Goal: Information Seeking & Learning: Check status

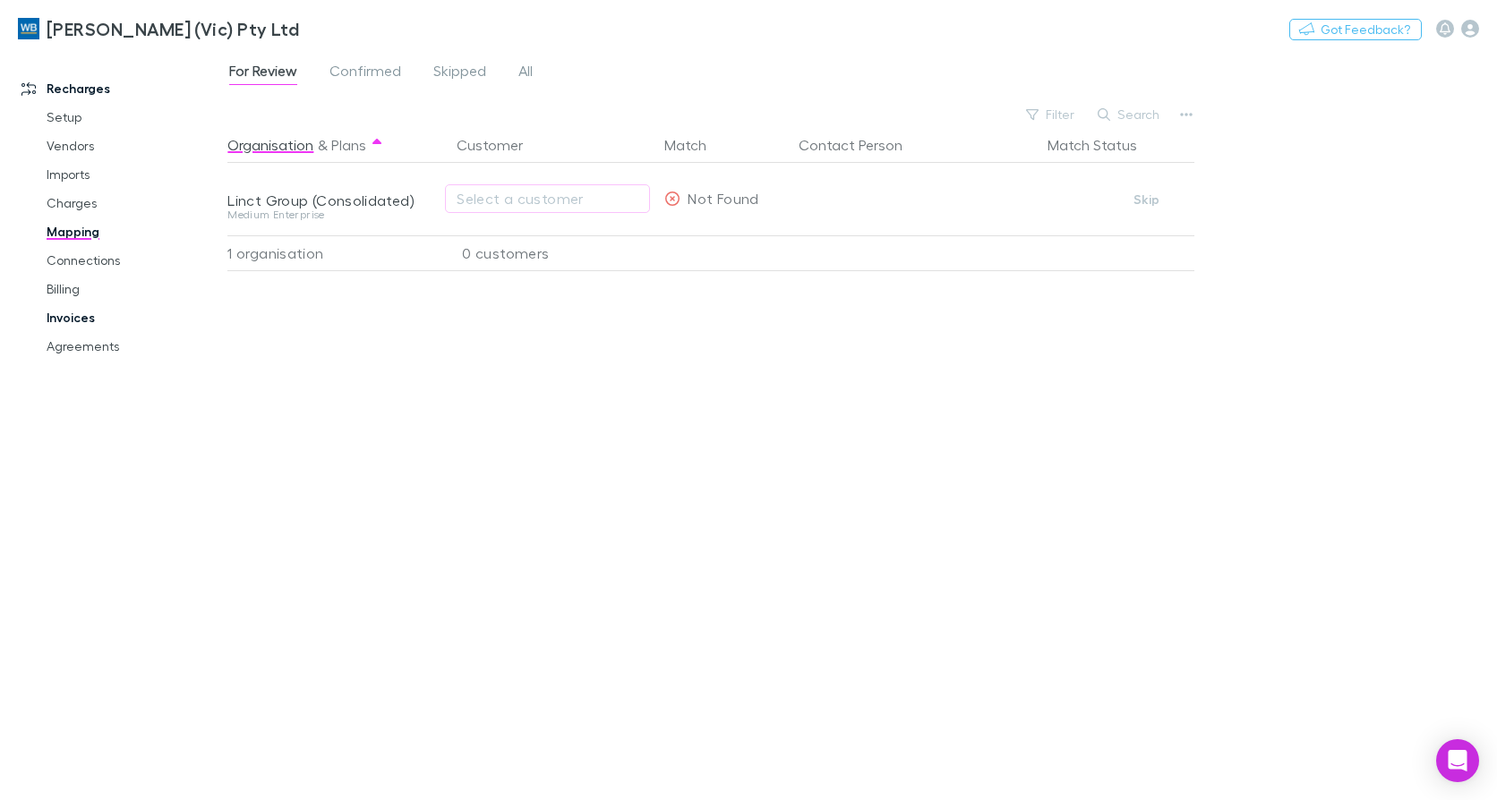
click at [86, 323] on link "Invoices" at bounding box center [133, 317] width 209 height 29
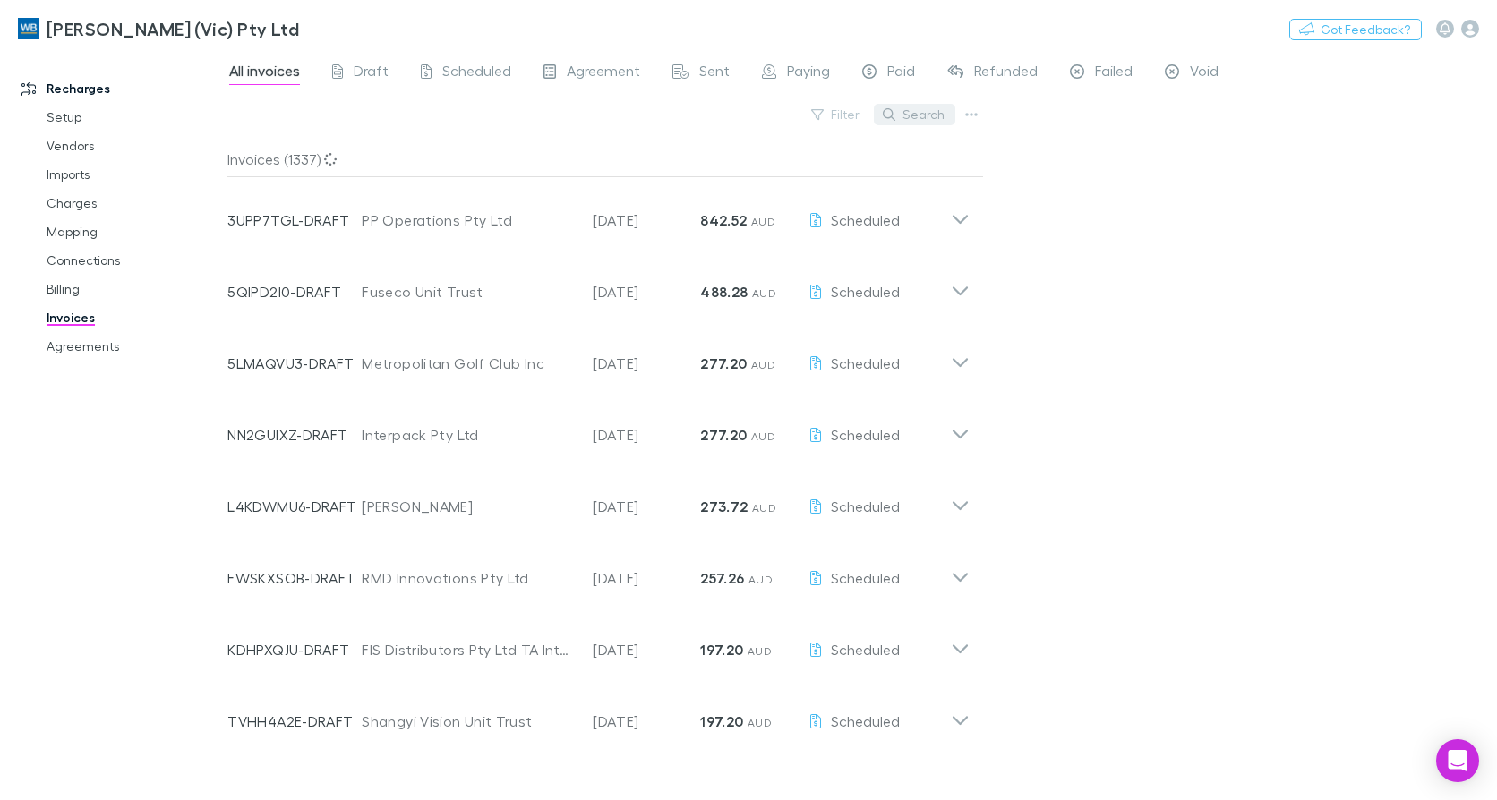
click at [928, 114] on button "Search" at bounding box center [914, 114] width 81 height 21
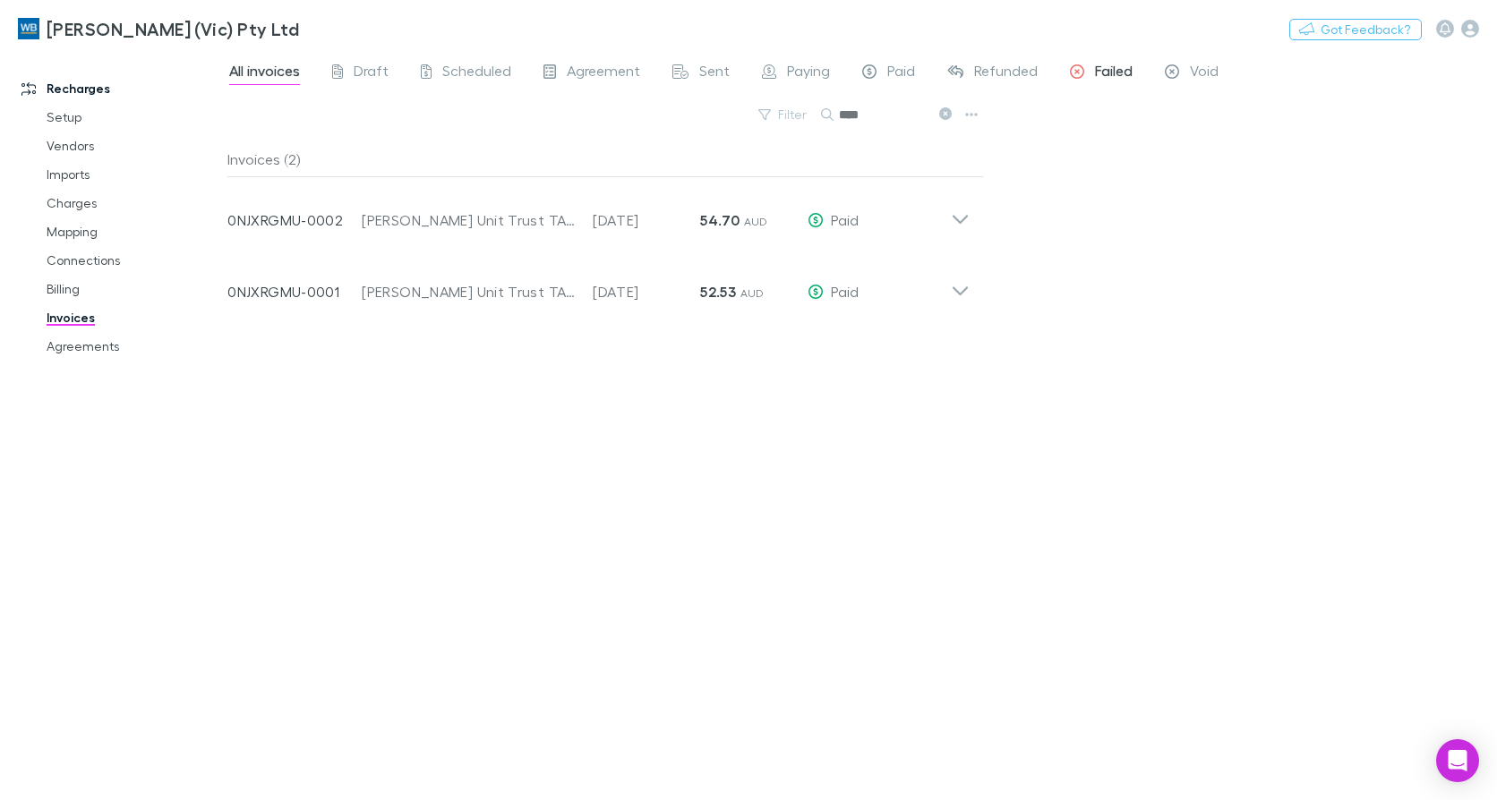
type input "****"
click at [1099, 66] on span "Failed" at bounding box center [1114, 73] width 38 height 23
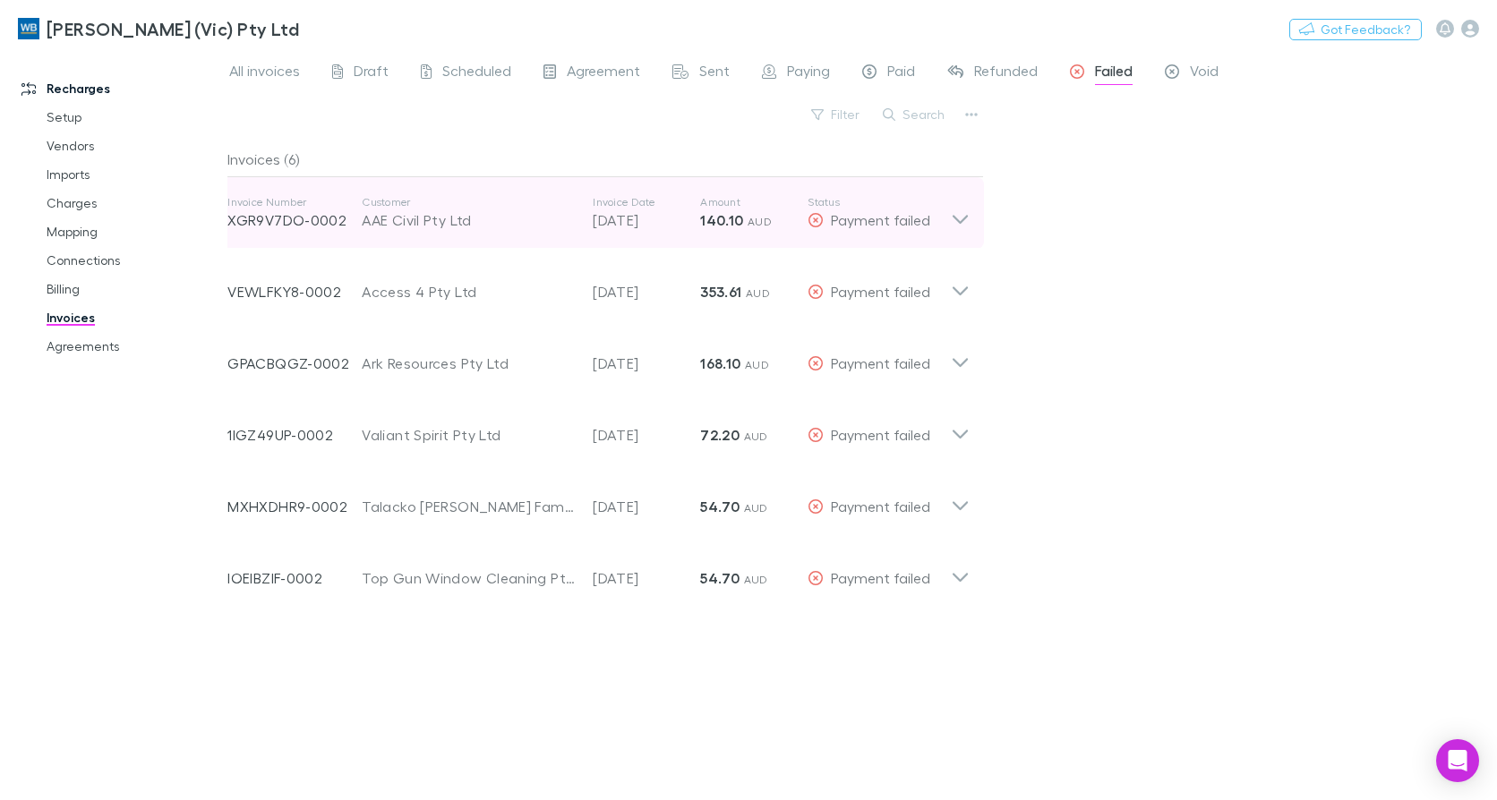
click at [960, 220] on icon at bounding box center [960, 213] width 19 height 36
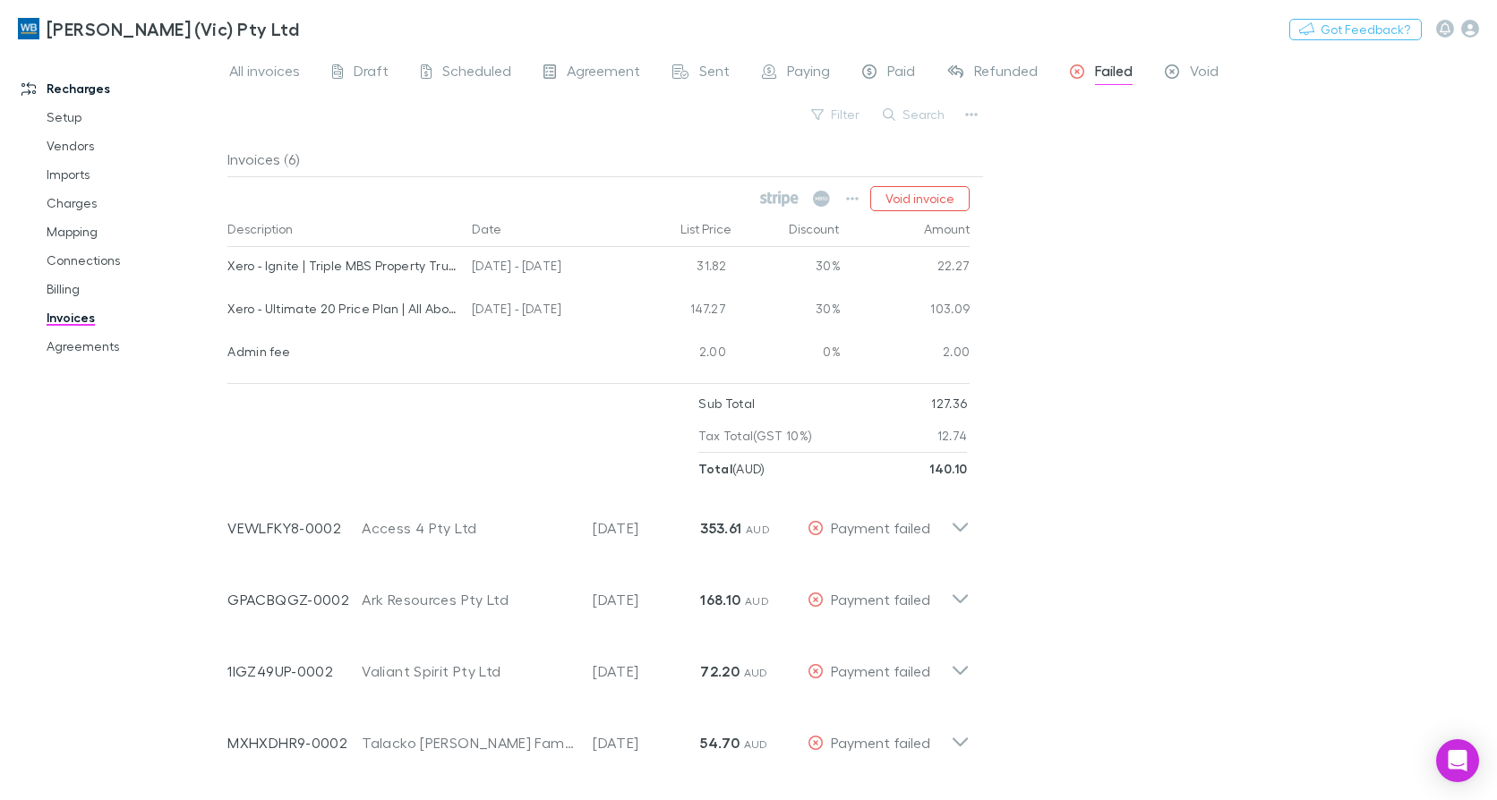
scroll to position [127, 0]
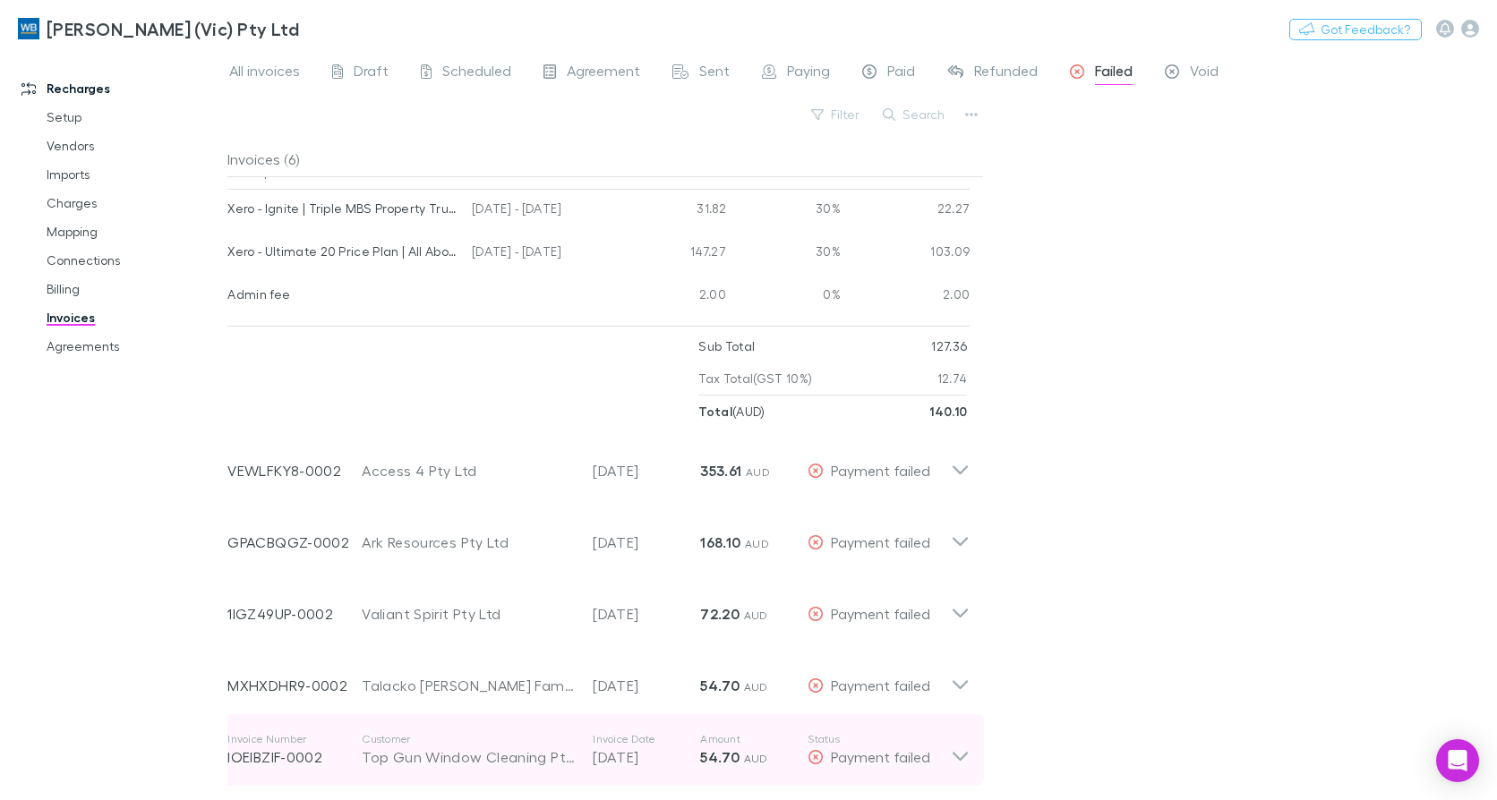
click at [968, 760] on icon at bounding box center [960, 750] width 19 height 36
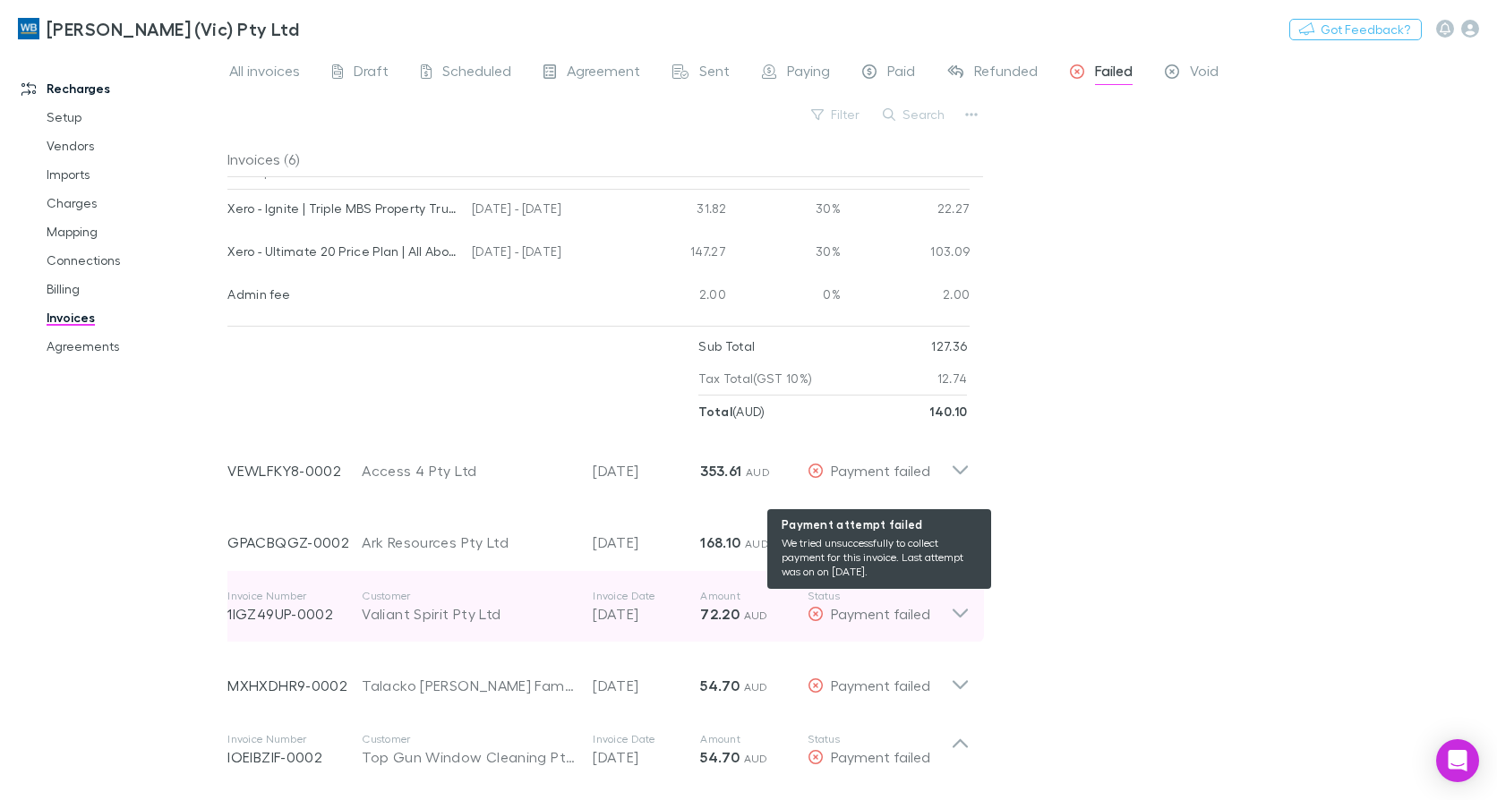
scroll to position [390, 0]
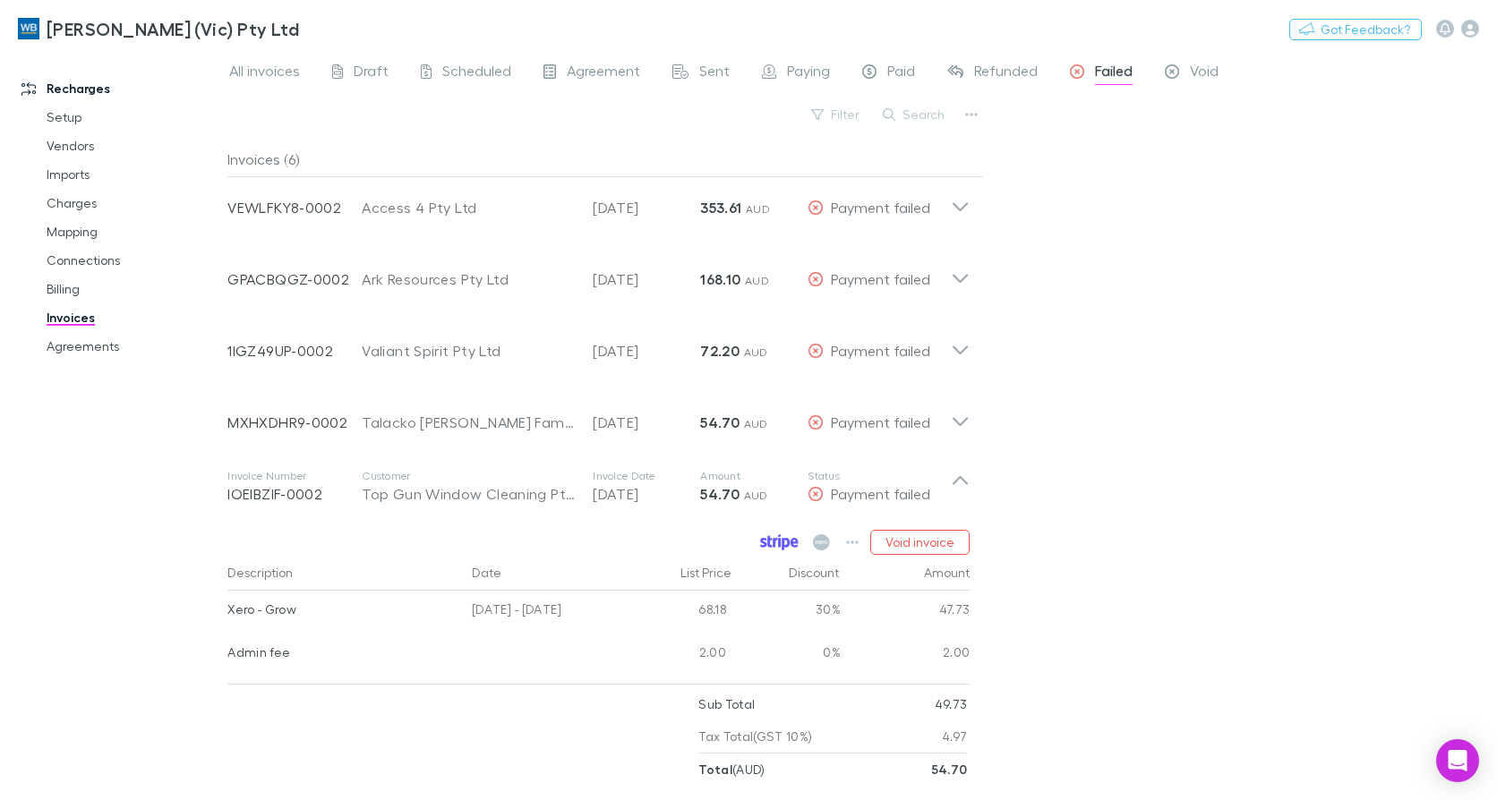
click at [790, 543] on icon at bounding box center [786, 544] width 8 height 13
click at [964, 99] on p "127.36" at bounding box center [949, 83] width 36 height 32
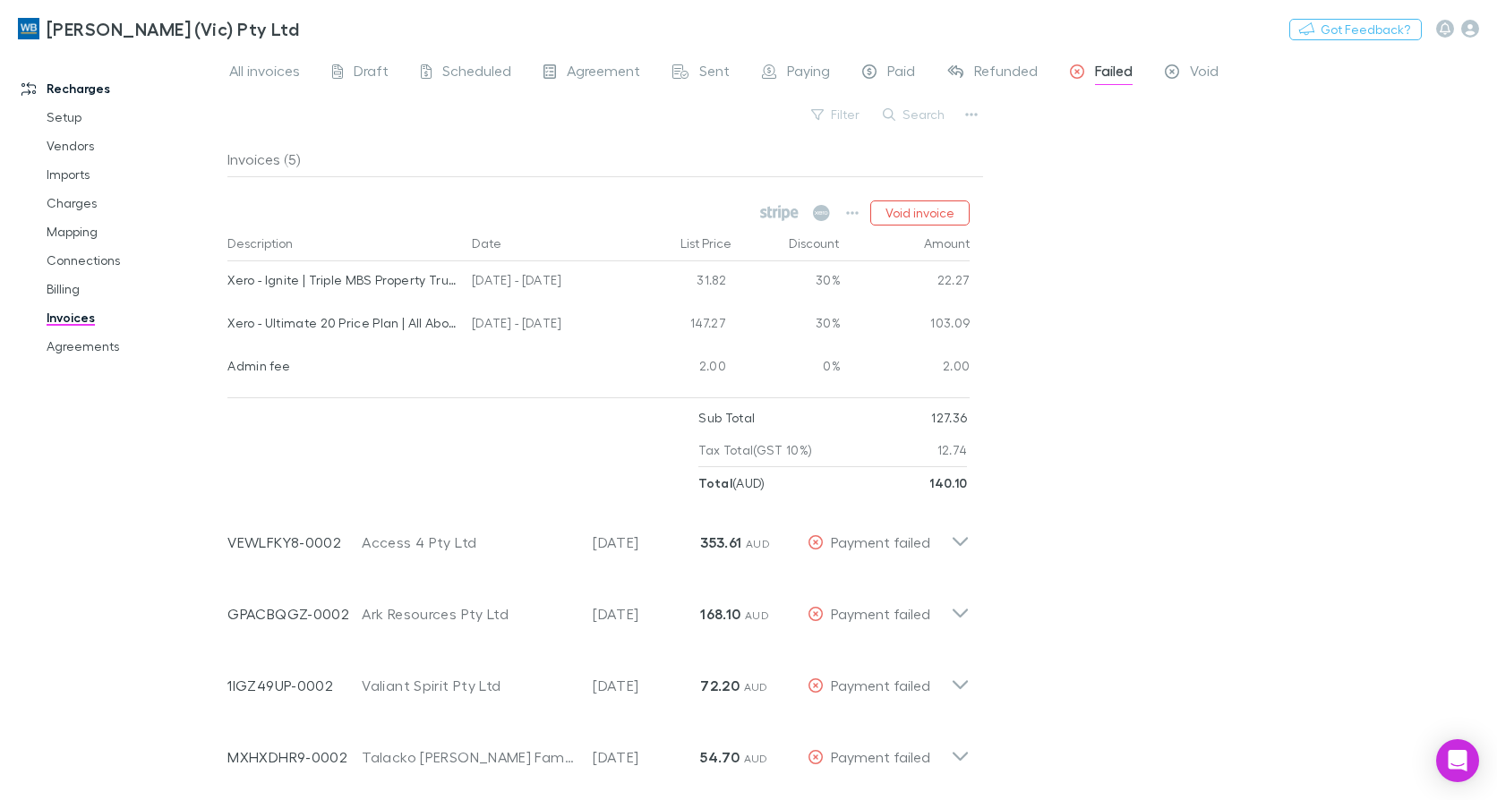
scroll to position [55, 0]
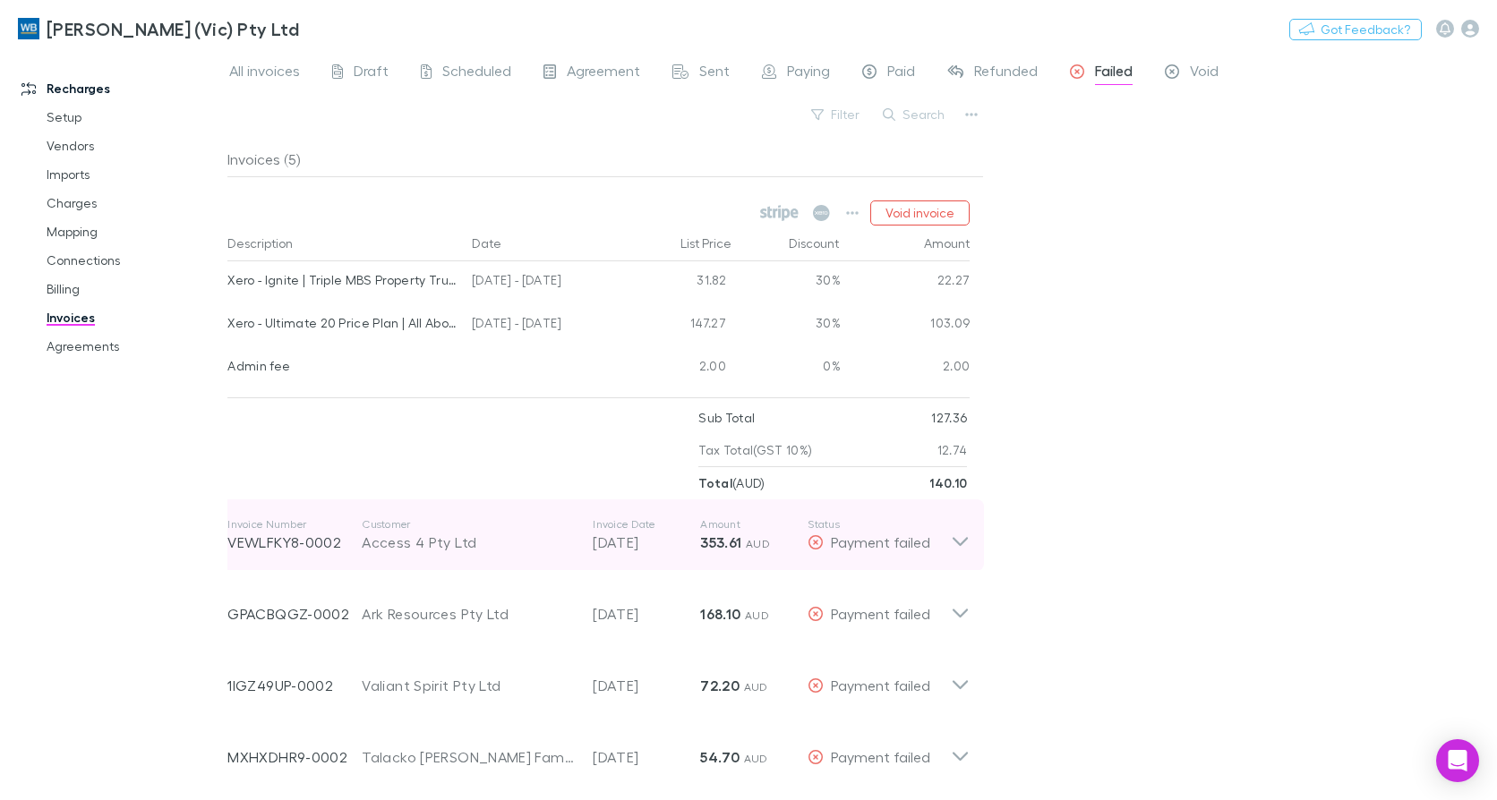
click at [958, 546] on icon at bounding box center [960, 535] width 19 height 36
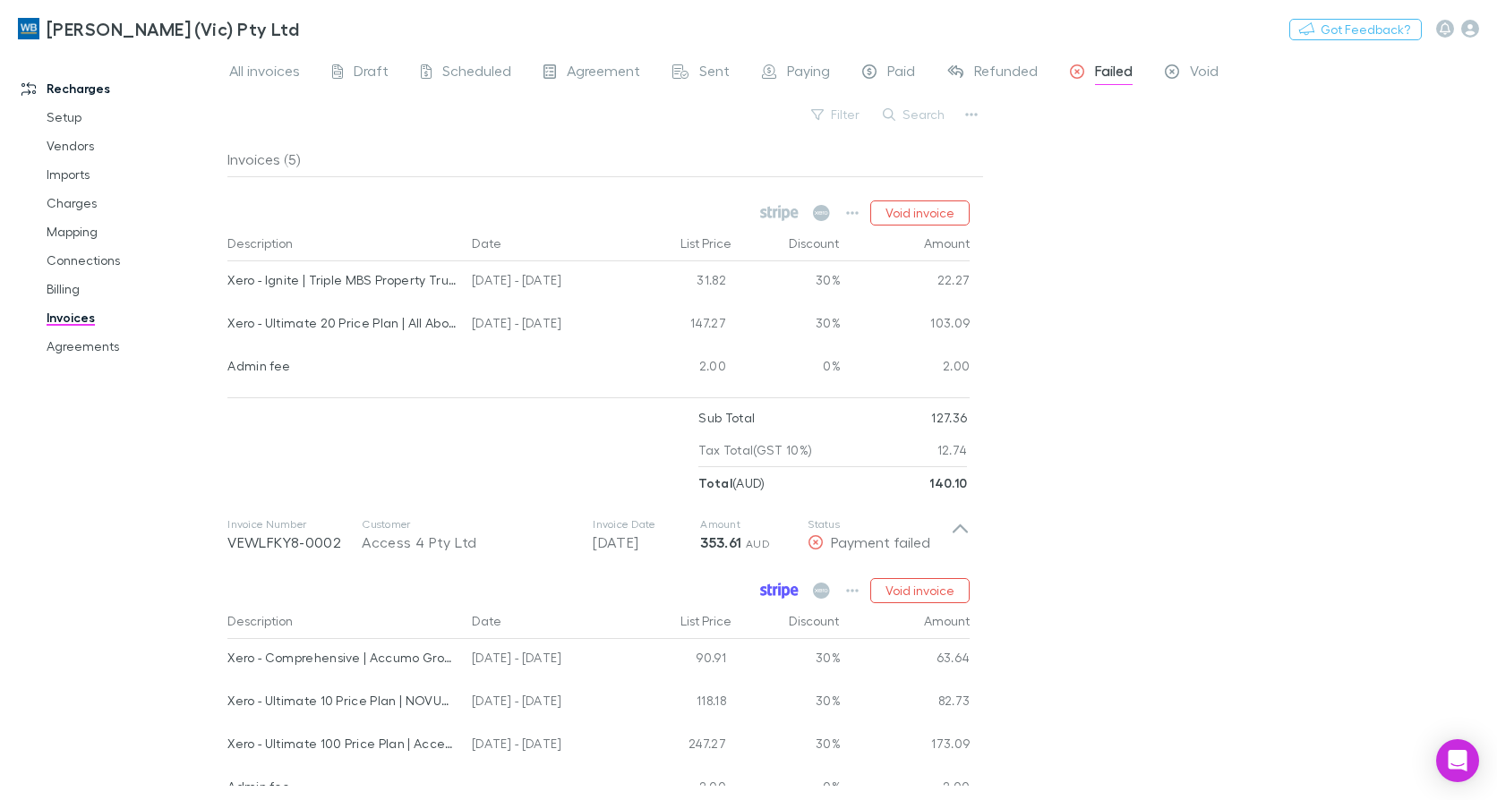
click at [766, 588] on icon at bounding box center [763, 591] width 6 height 10
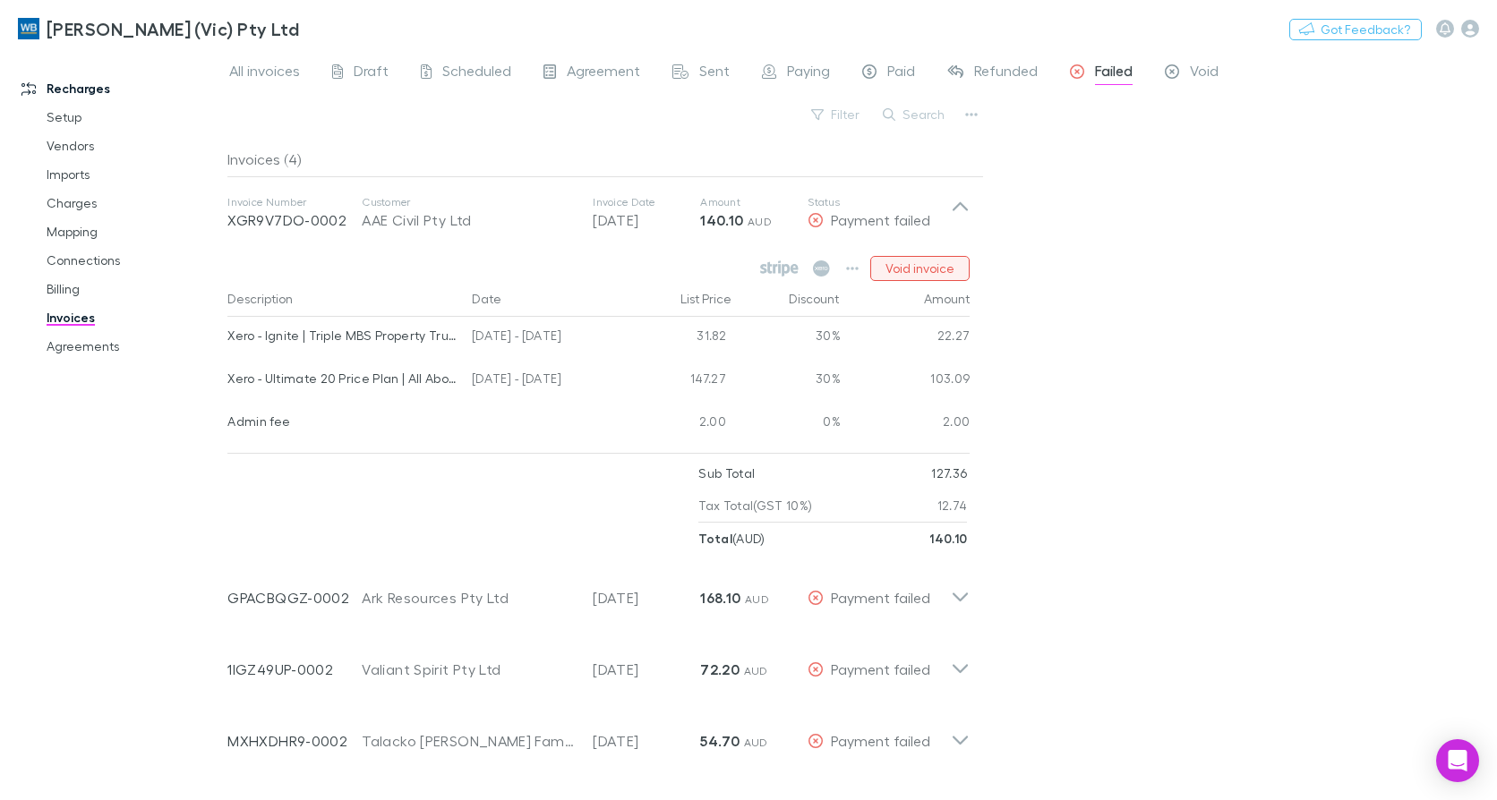
scroll to position [0, 0]
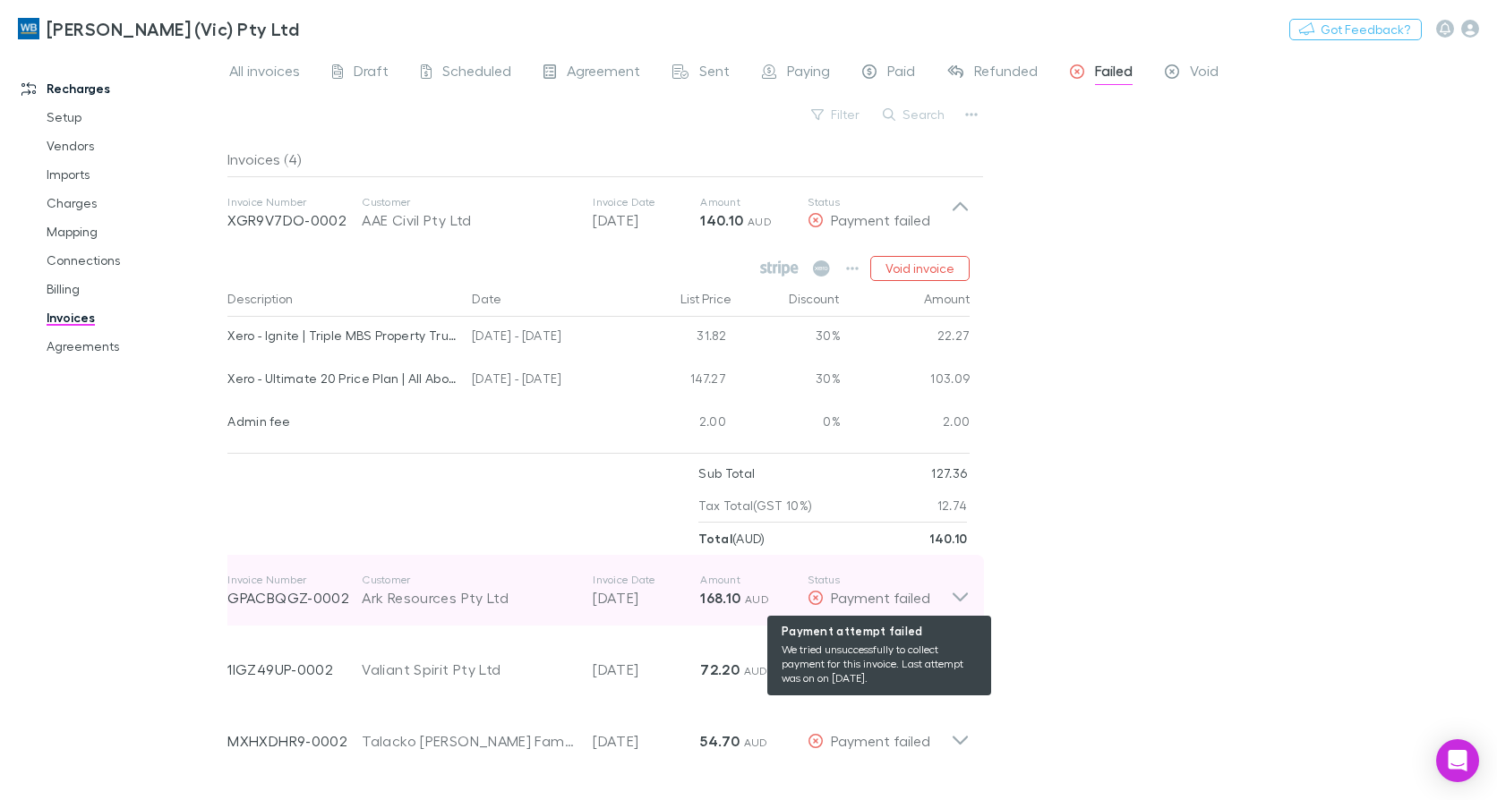
click at [947, 598] on div "Payment failed" at bounding box center [878, 597] width 143 height 21
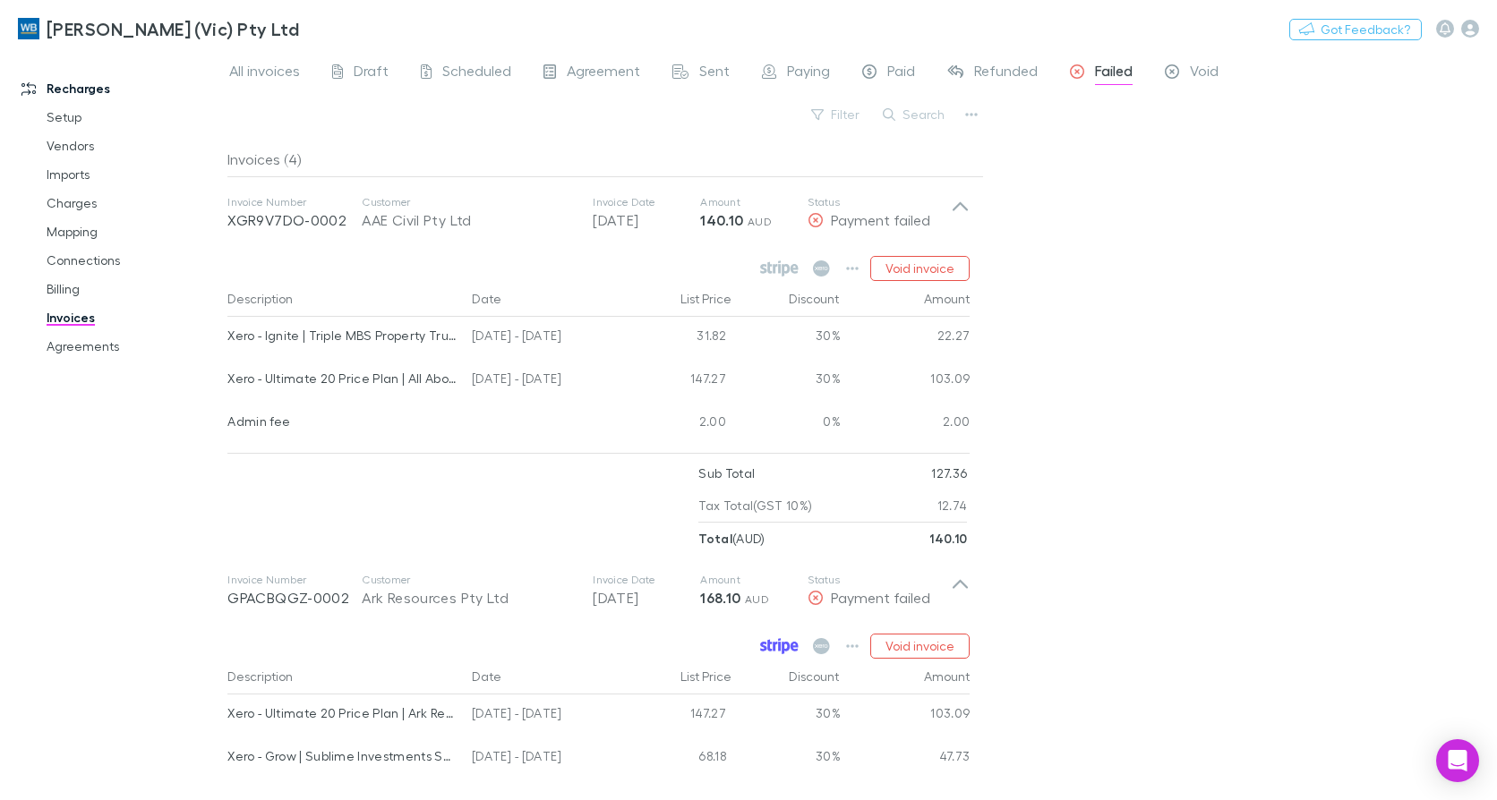
click at [786, 649] on icon at bounding box center [786, 648] width 8 height 13
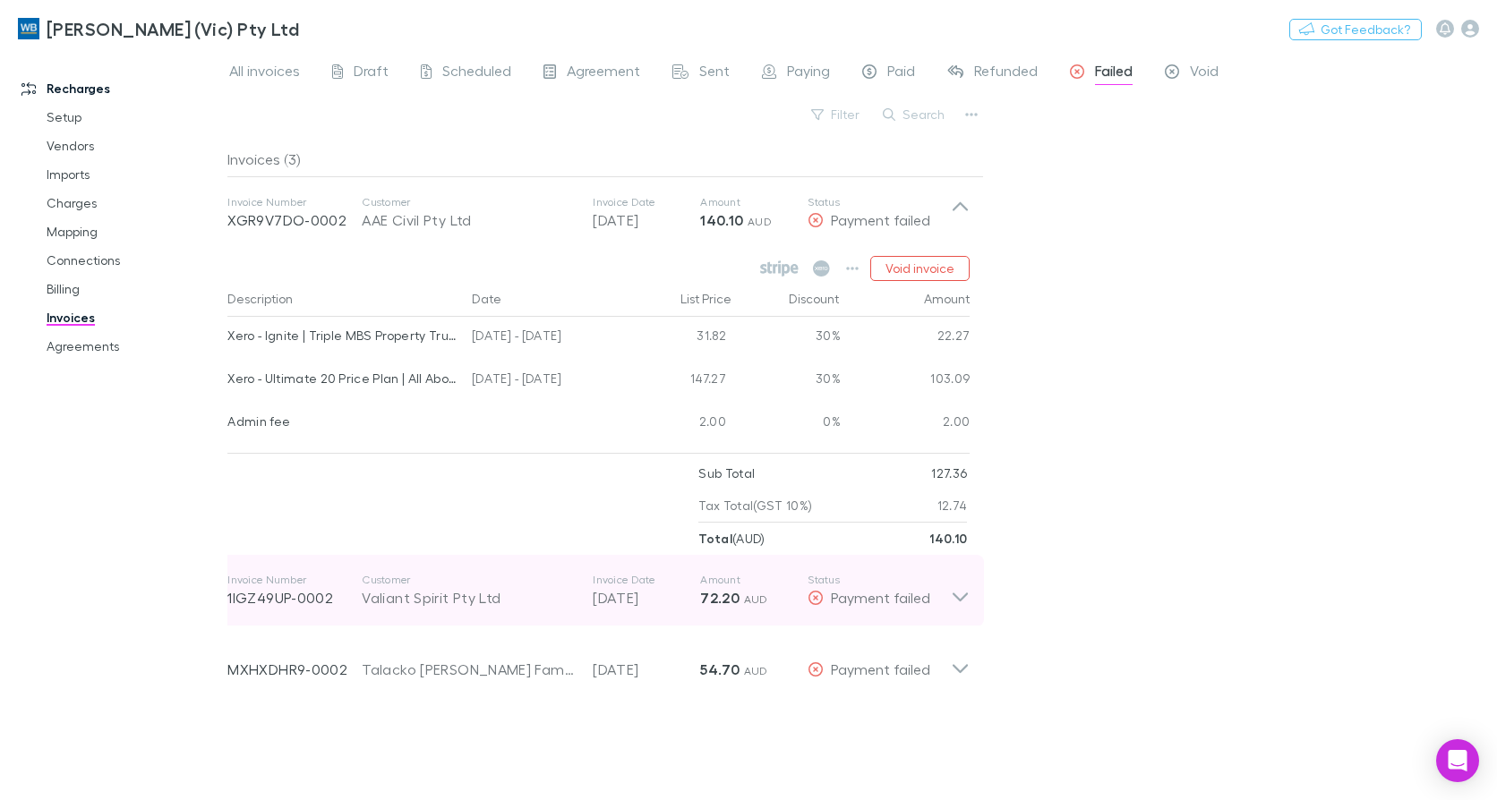
click at [960, 594] on icon at bounding box center [960, 591] width 19 height 36
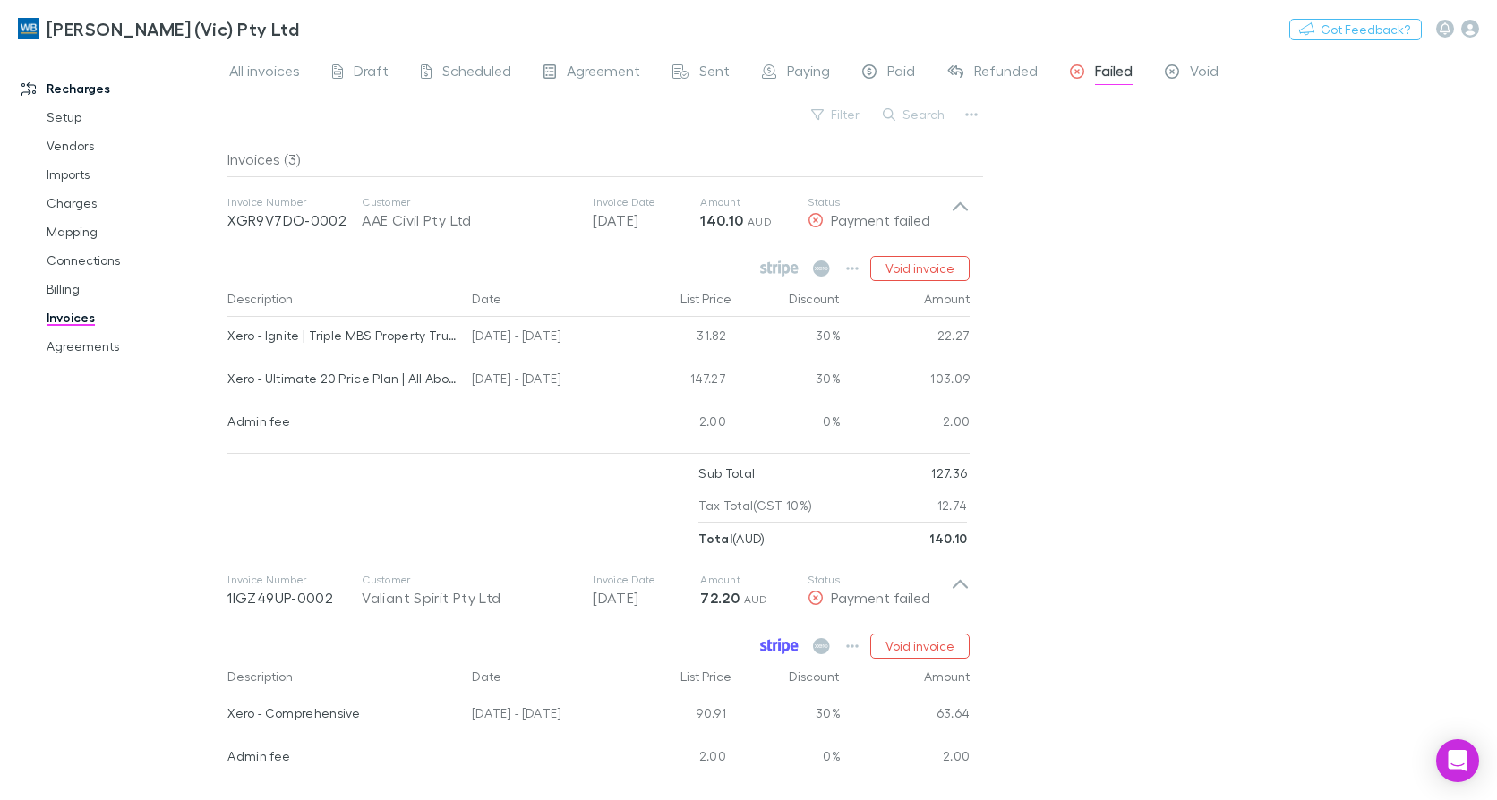
click at [766, 643] on icon at bounding box center [763, 647] width 6 height 10
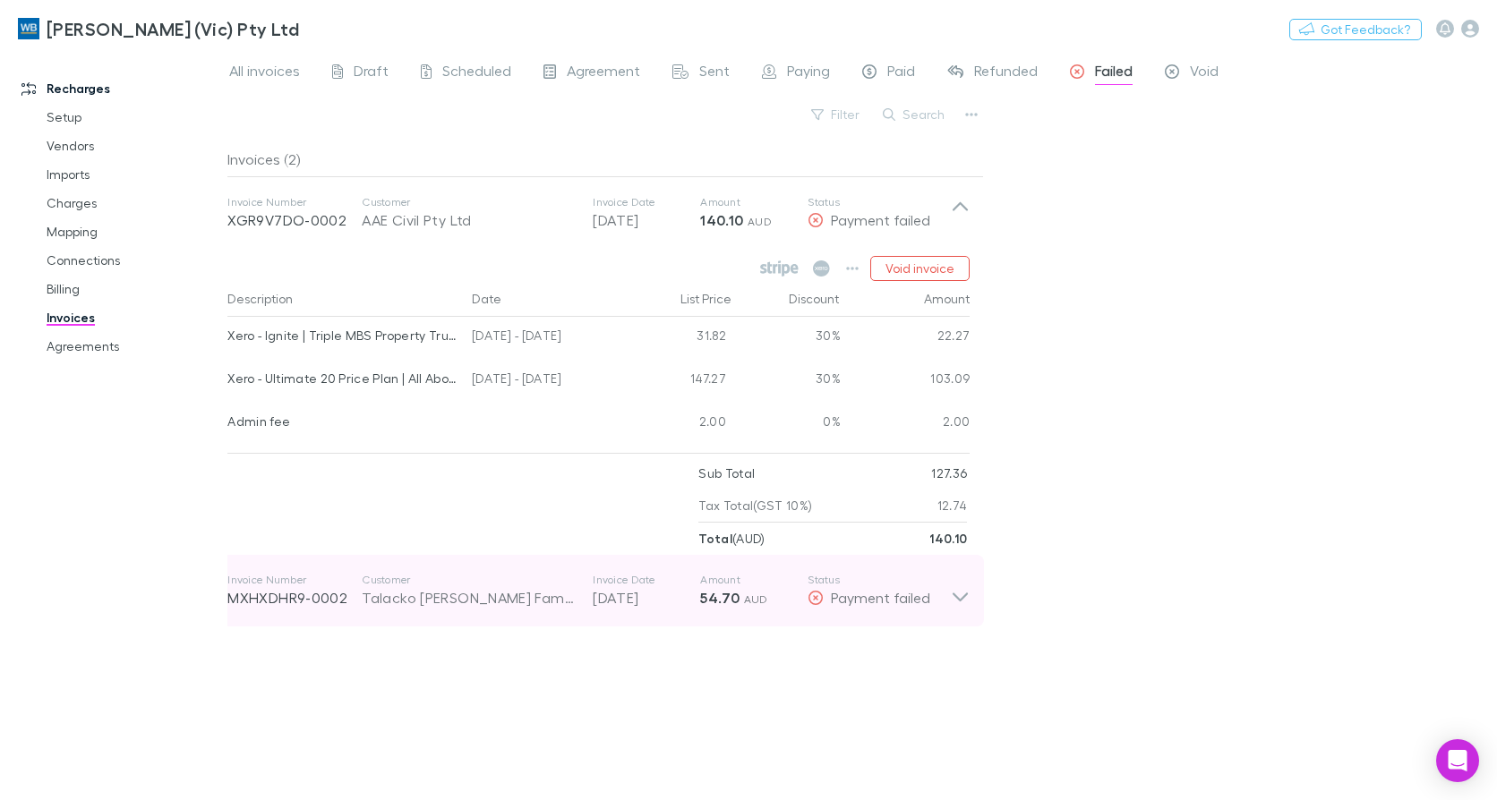
click at [956, 595] on icon at bounding box center [959, 597] width 15 height 9
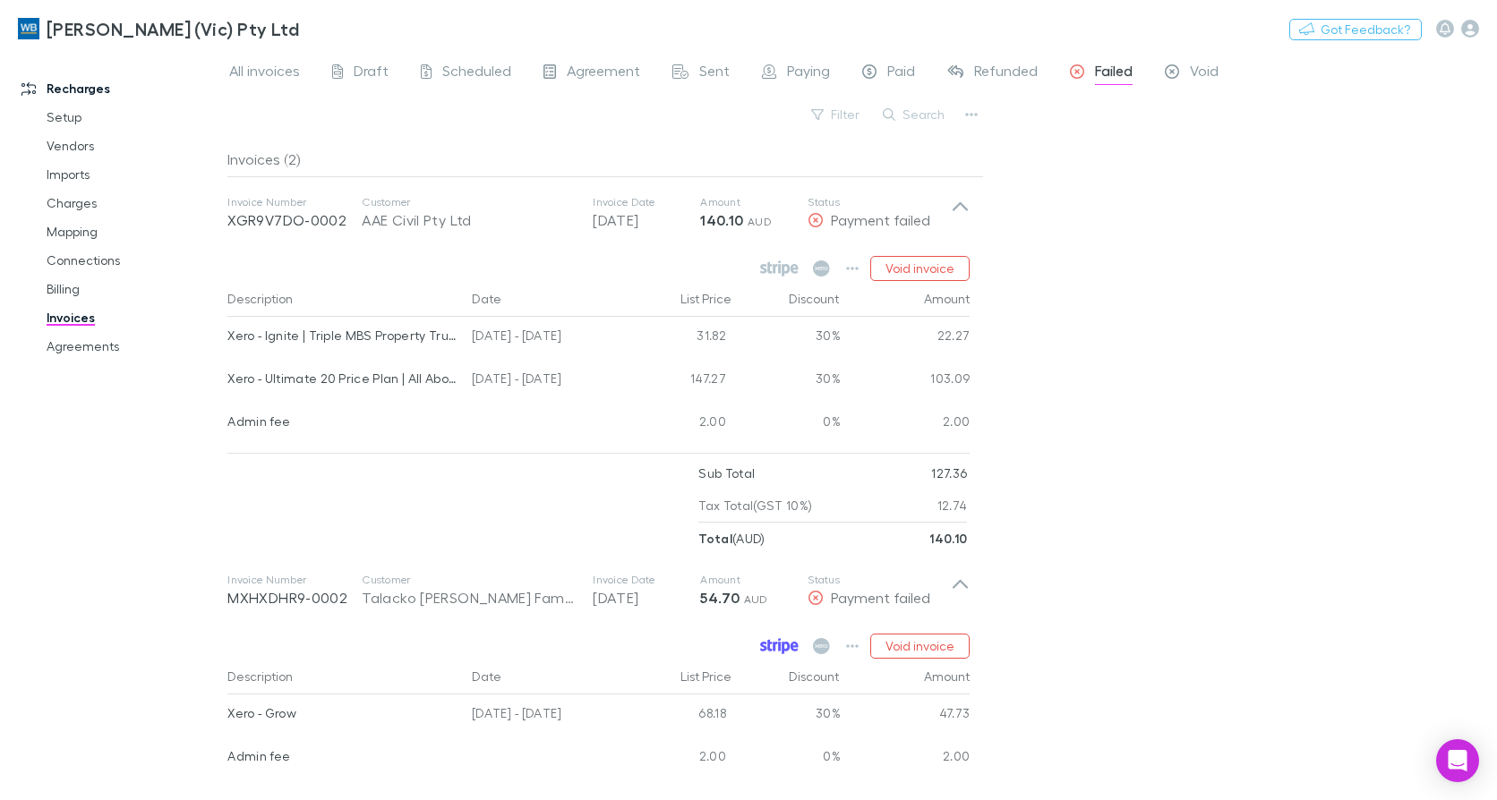
click at [769, 647] on icon at bounding box center [779, 646] width 38 height 16
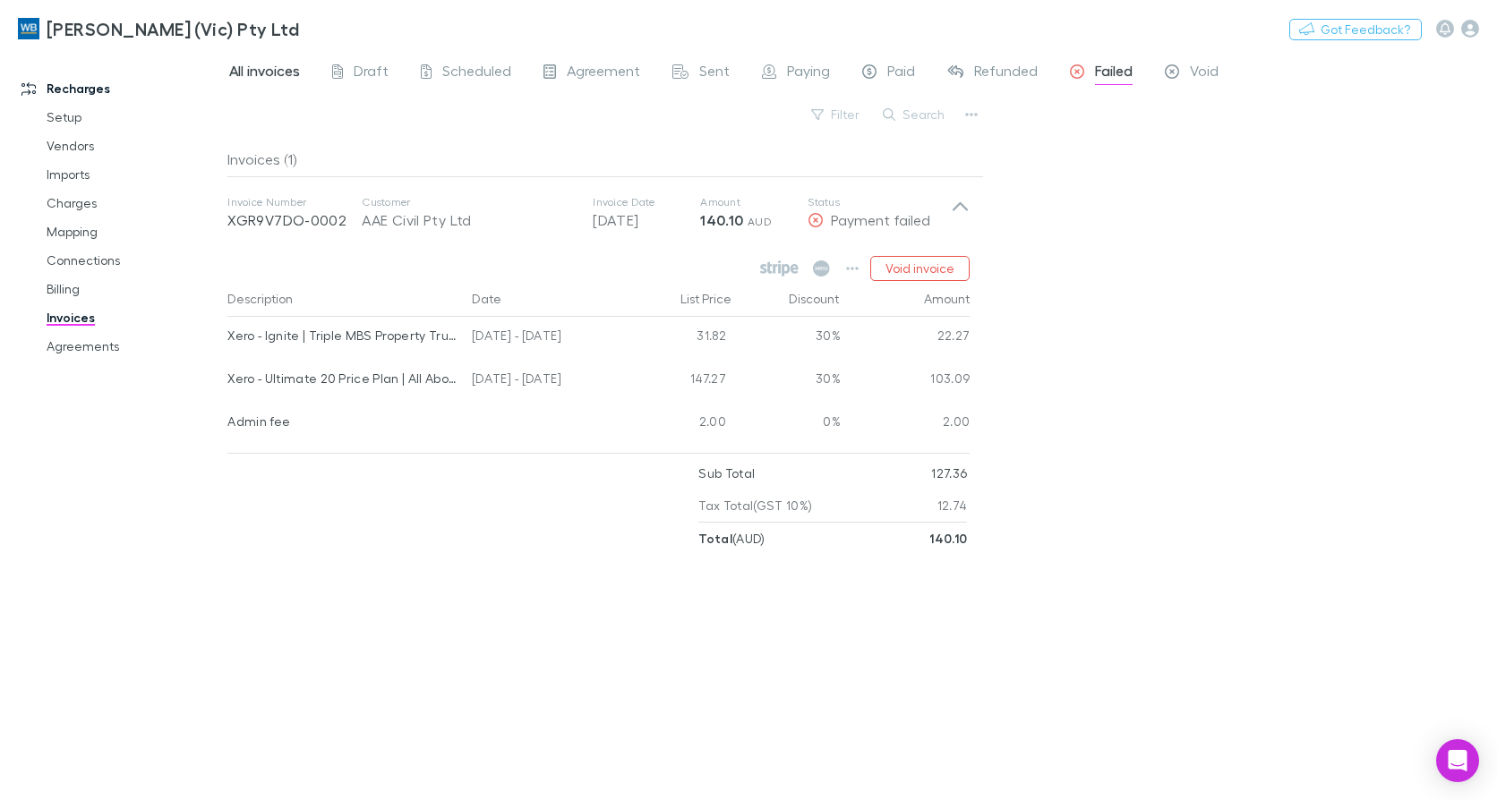
click at [265, 74] on span "All invoices" at bounding box center [264, 73] width 71 height 23
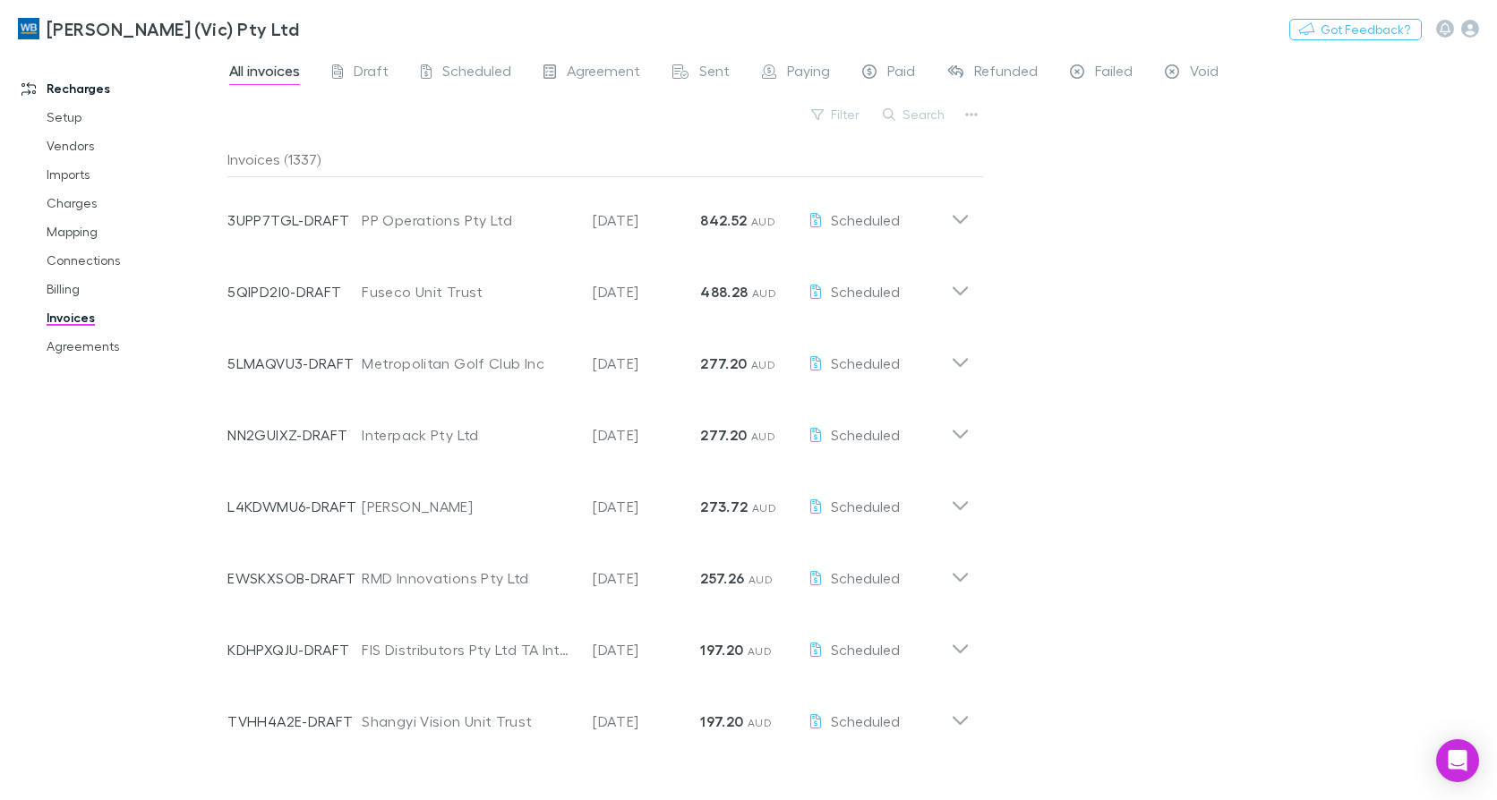
click at [914, 115] on button "Search" at bounding box center [914, 114] width 81 height 21
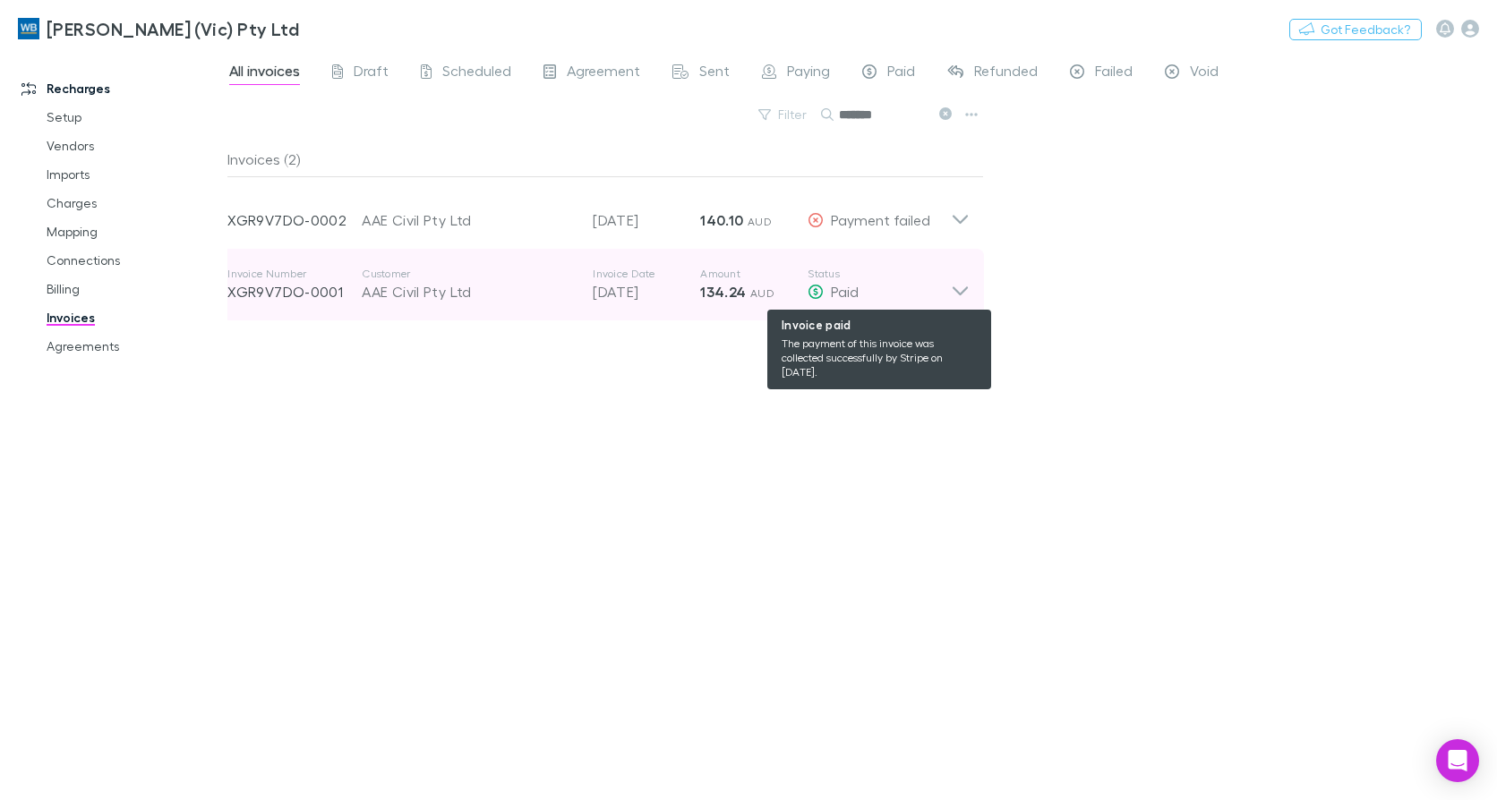
type input "*******"
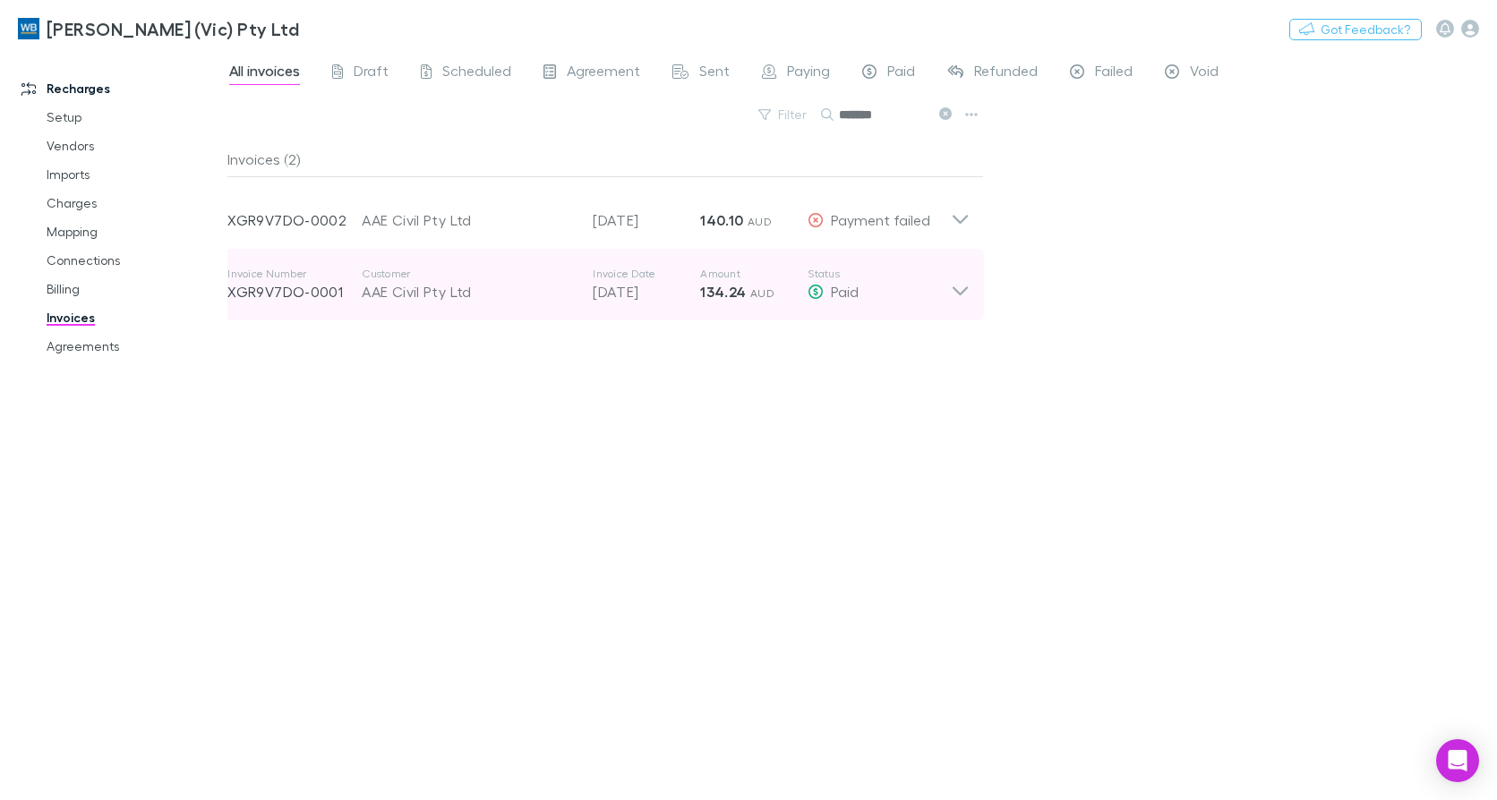
click at [955, 290] on icon at bounding box center [959, 290] width 15 height 9
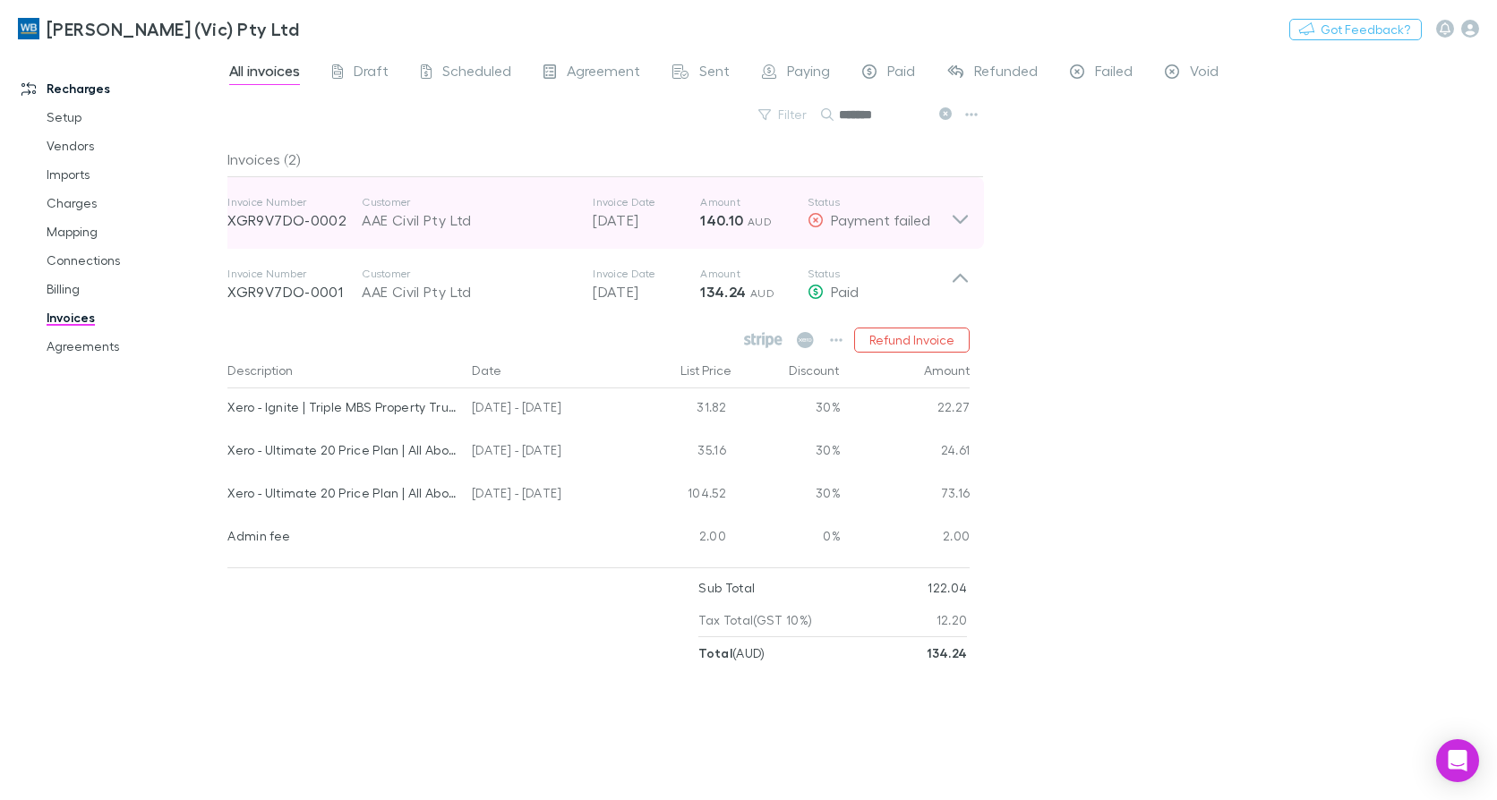
click at [959, 219] on icon at bounding box center [960, 213] width 19 height 36
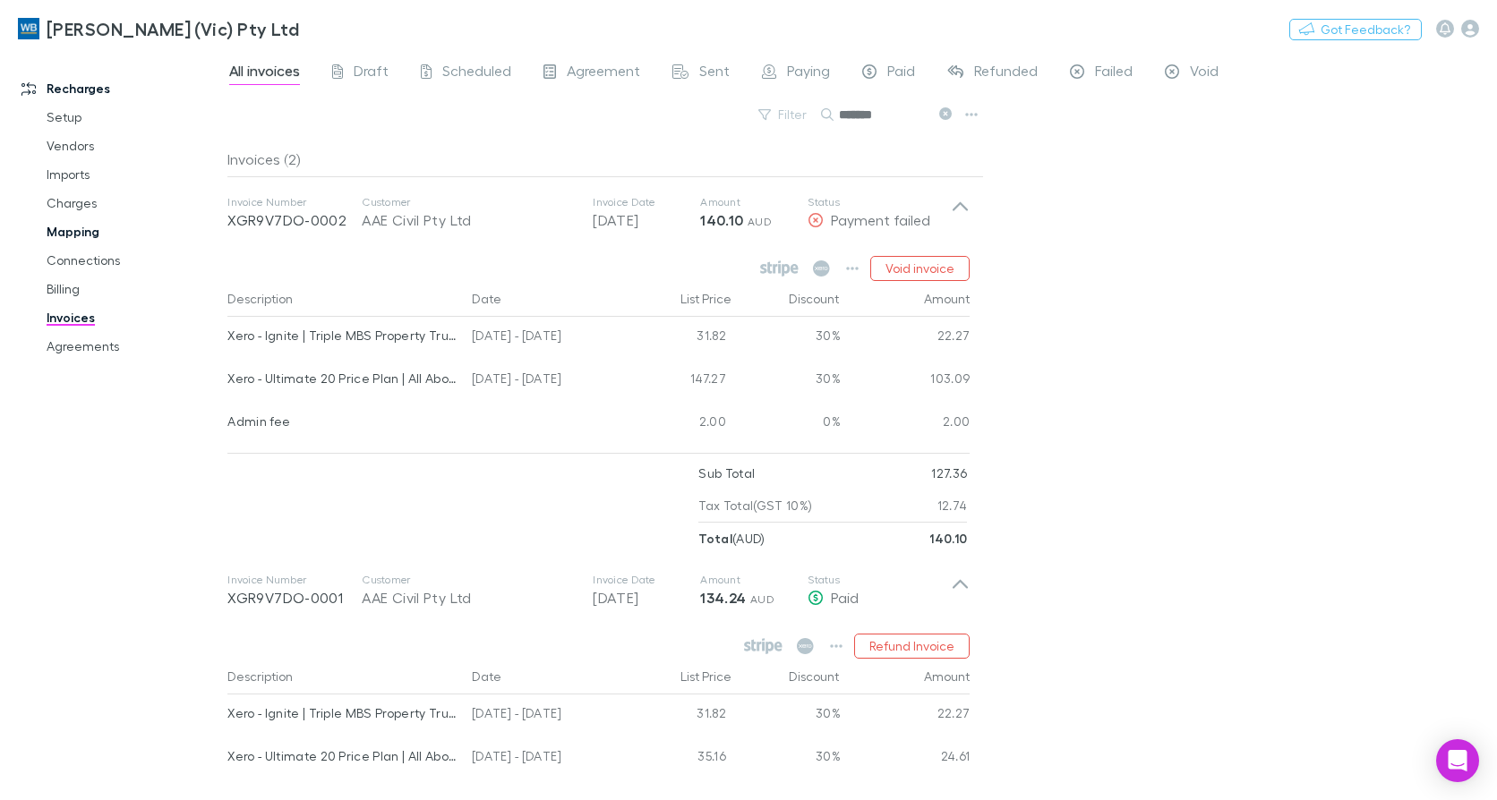
click at [64, 226] on link "Mapping" at bounding box center [133, 232] width 209 height 29
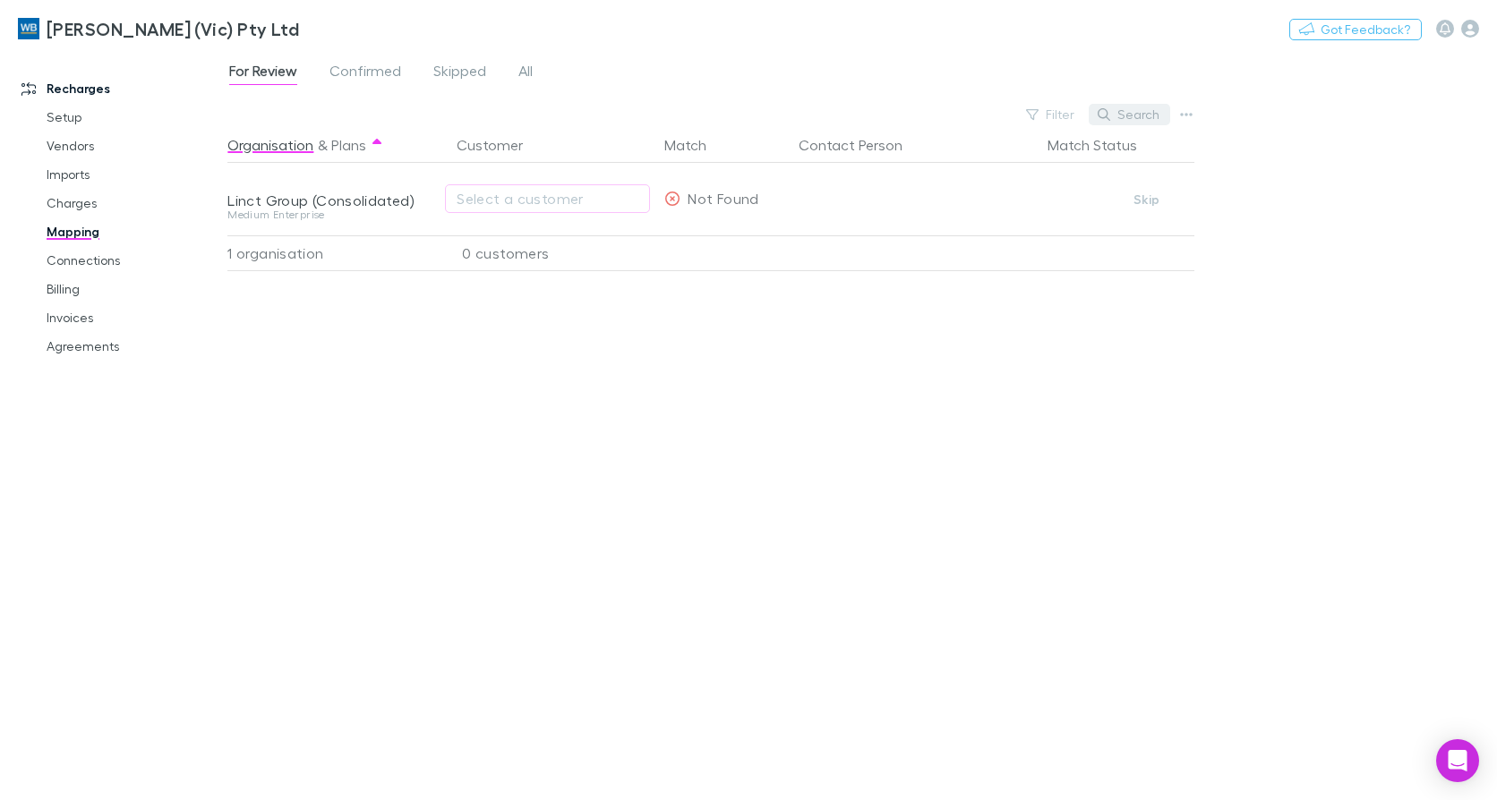
click at [1128, 111] on button "Search" at bounding box center [1128, 114] width 81 height 21
type input "***"
click at [532, 68] on span "All" at bounding box center [525, 73] width 14 height 23
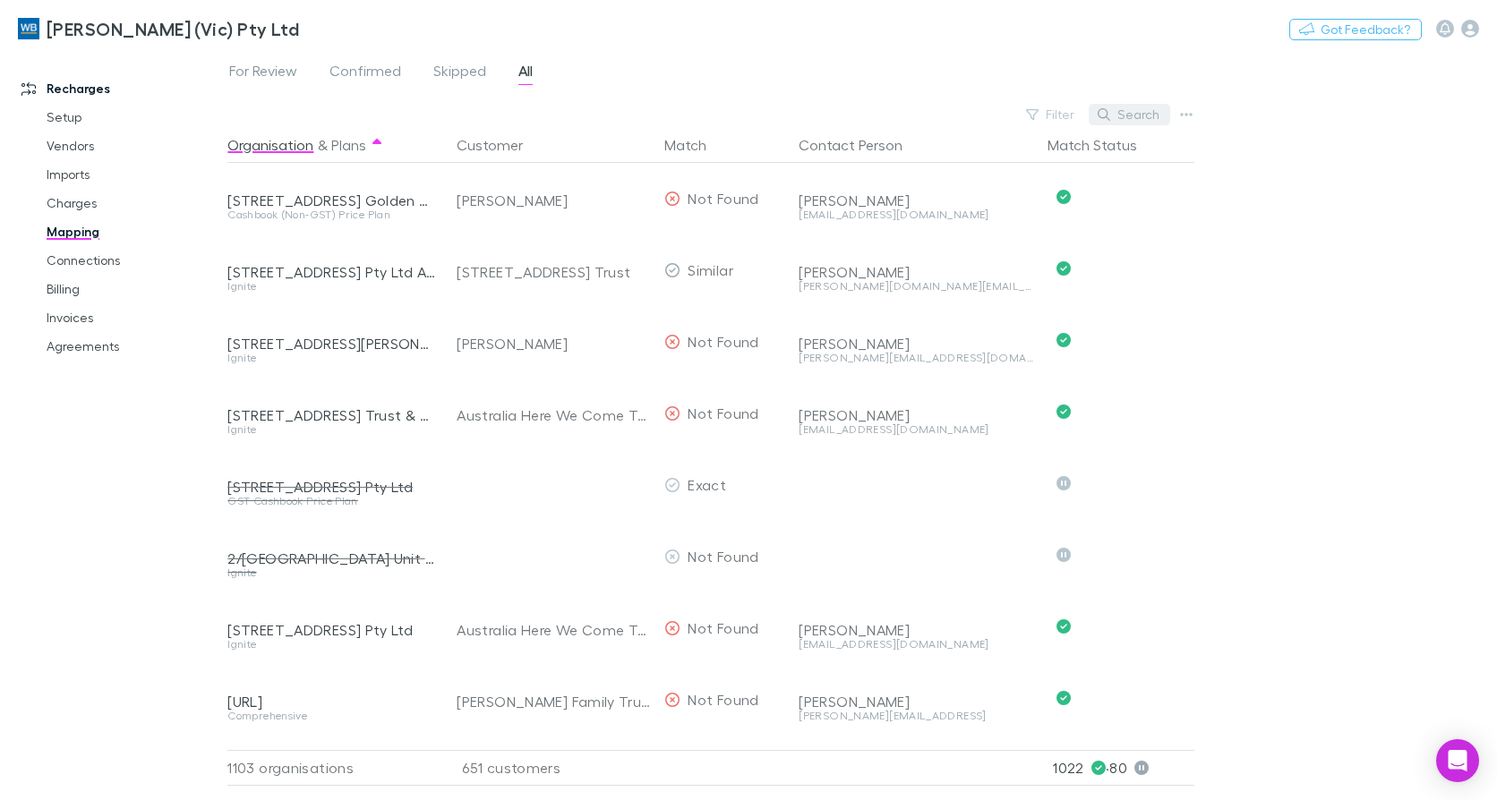
click at [1110, 114] on icon "button" at bounding box center [1103, 114] width 13 height 13
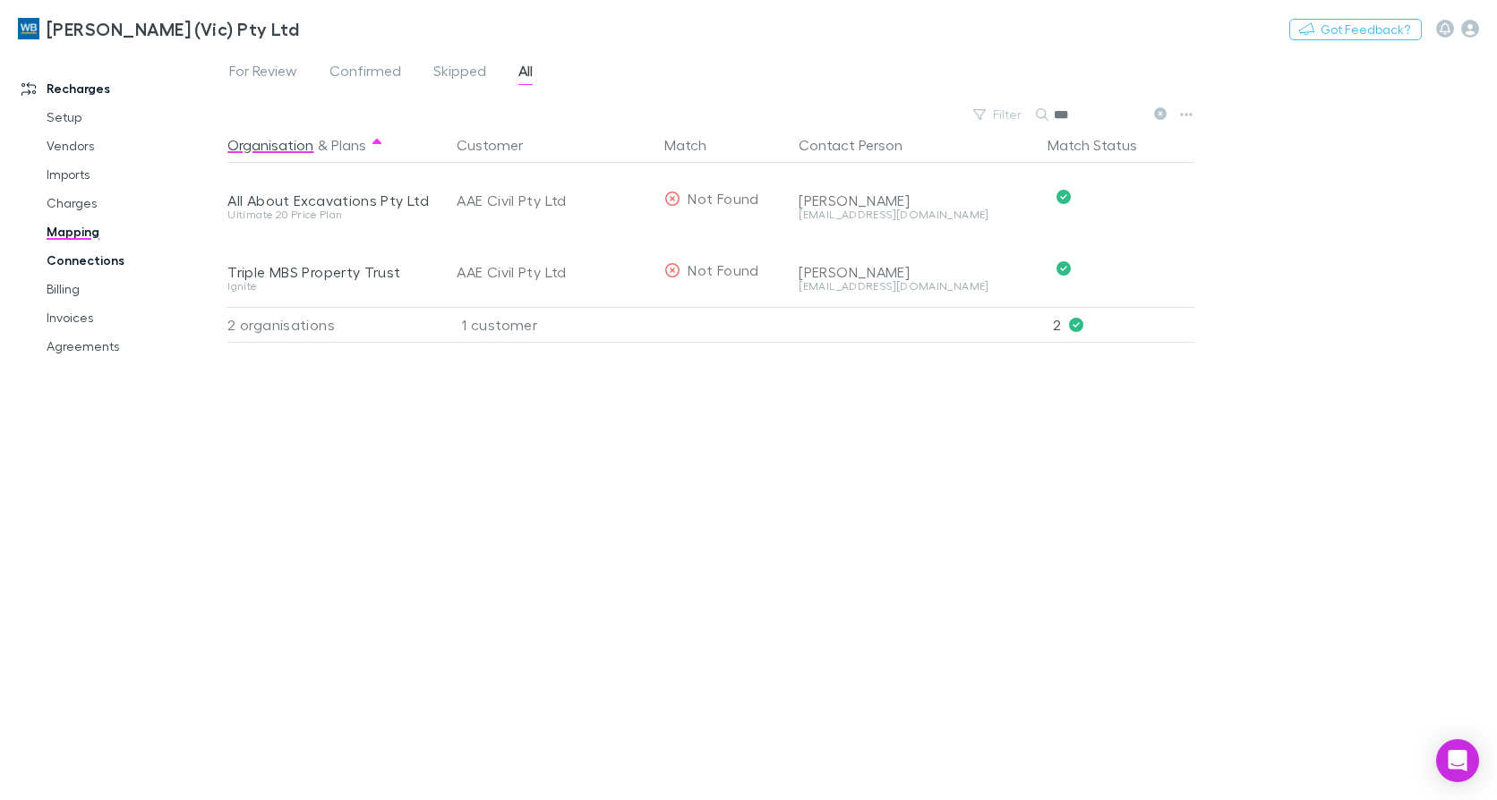
type input "***"
click at [66, 313] on link "Invoices" at bounding box center [133, 317] width 209 height 29
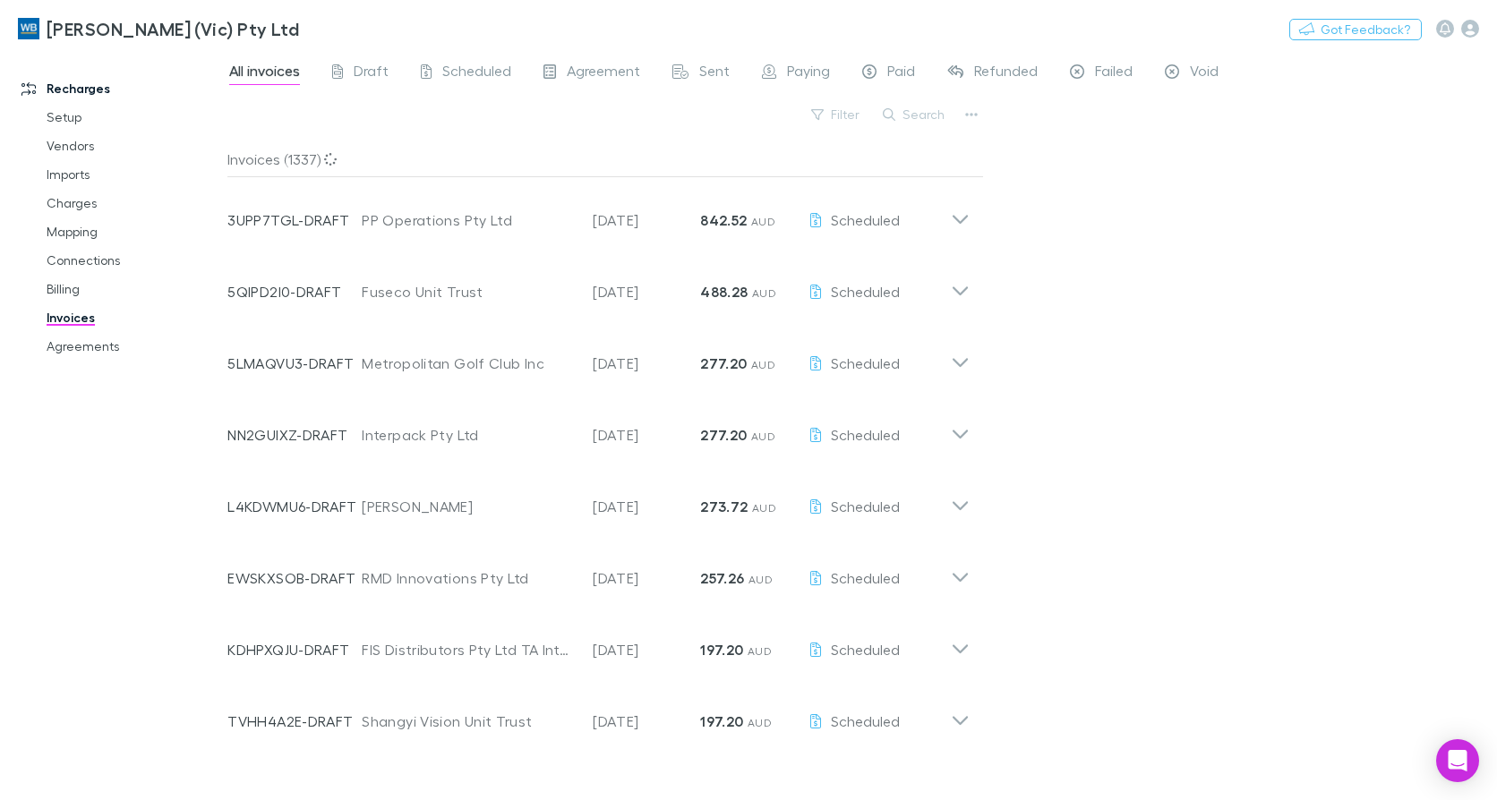
click at [910, 125] on div "Search" at bounding box center [914, 114] width 81 height 25
click at [912, 119] on button "Search" at bounding box center [914, 114] width 81 height 21
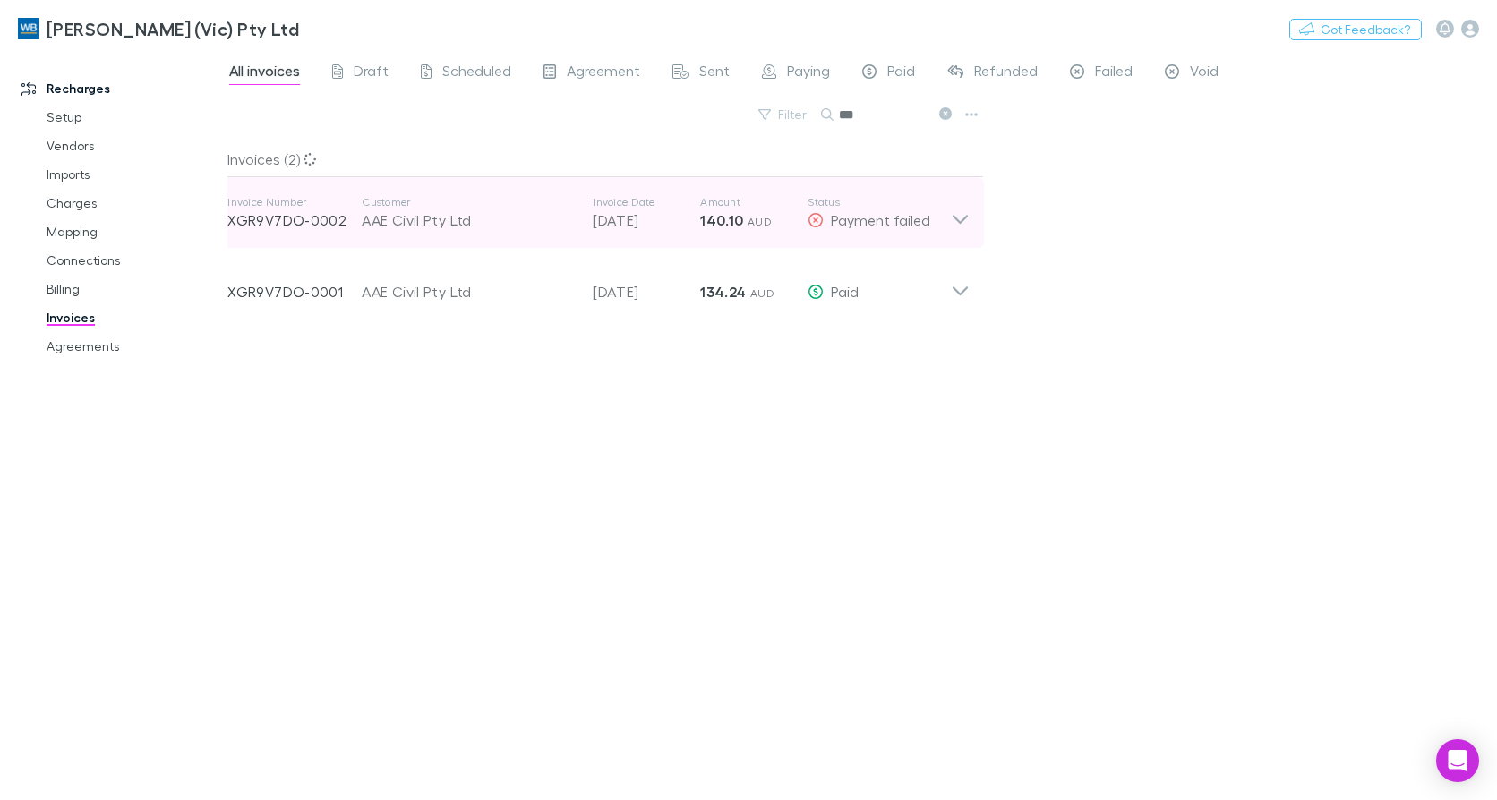
type input "***"
click at [973, 228] on div "Invoice Number XGR9V7DO-0002 Customer AAE Civil Pty Ltd Invoice Date [DATE] Amo…" at bounding box center [598, 213] width 771 height 72
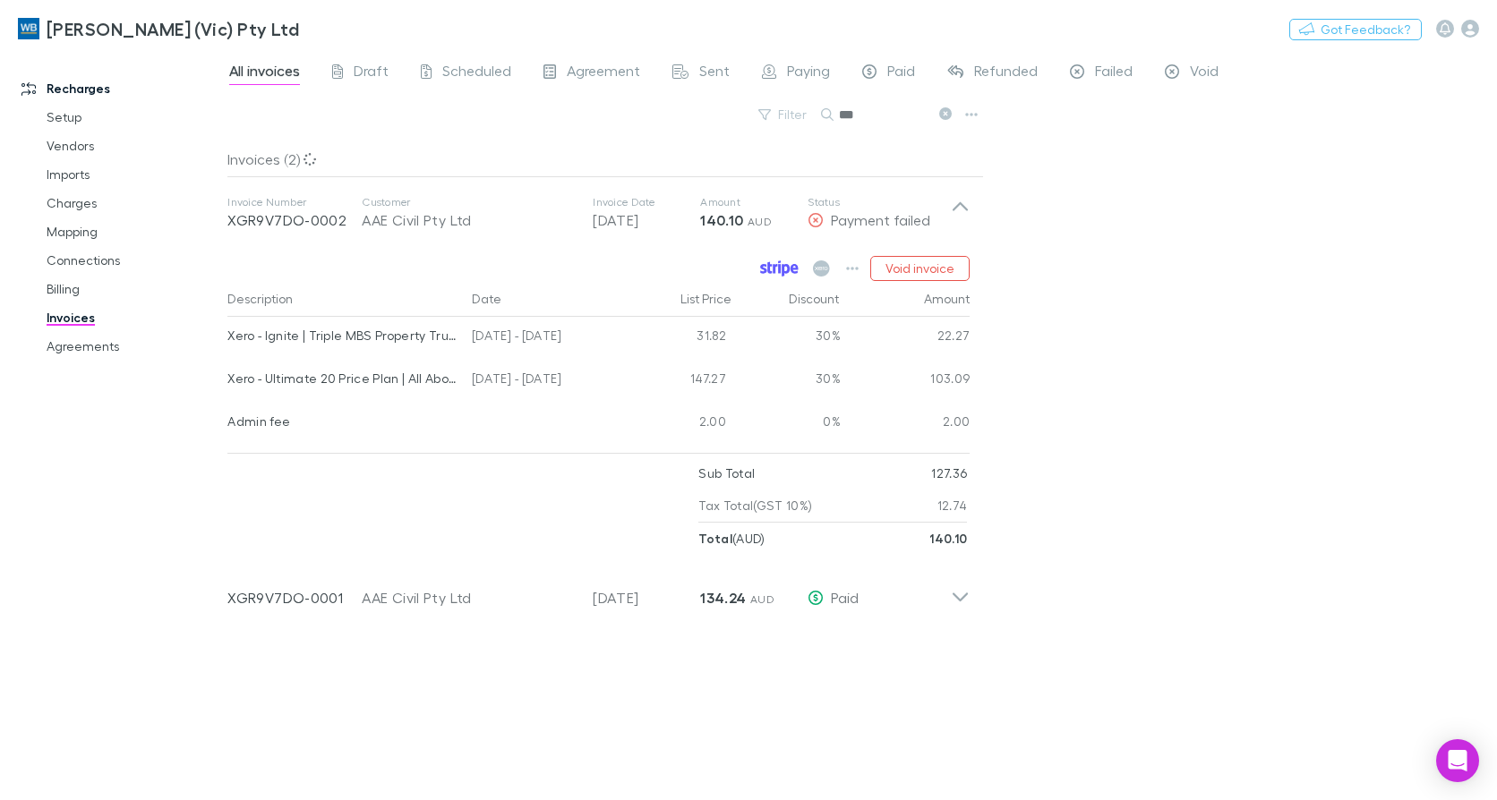
click at [774, 278] on link at bounding box center [778, 268] width 47 height 25
drag, startPoint x: 93, startPoint y: 349, endPoint x: 0, endPoint y: 373, distance: 96.2
click at [93, 348] on link "Agreements" at bounding box center [133, 346] width 209 height 29
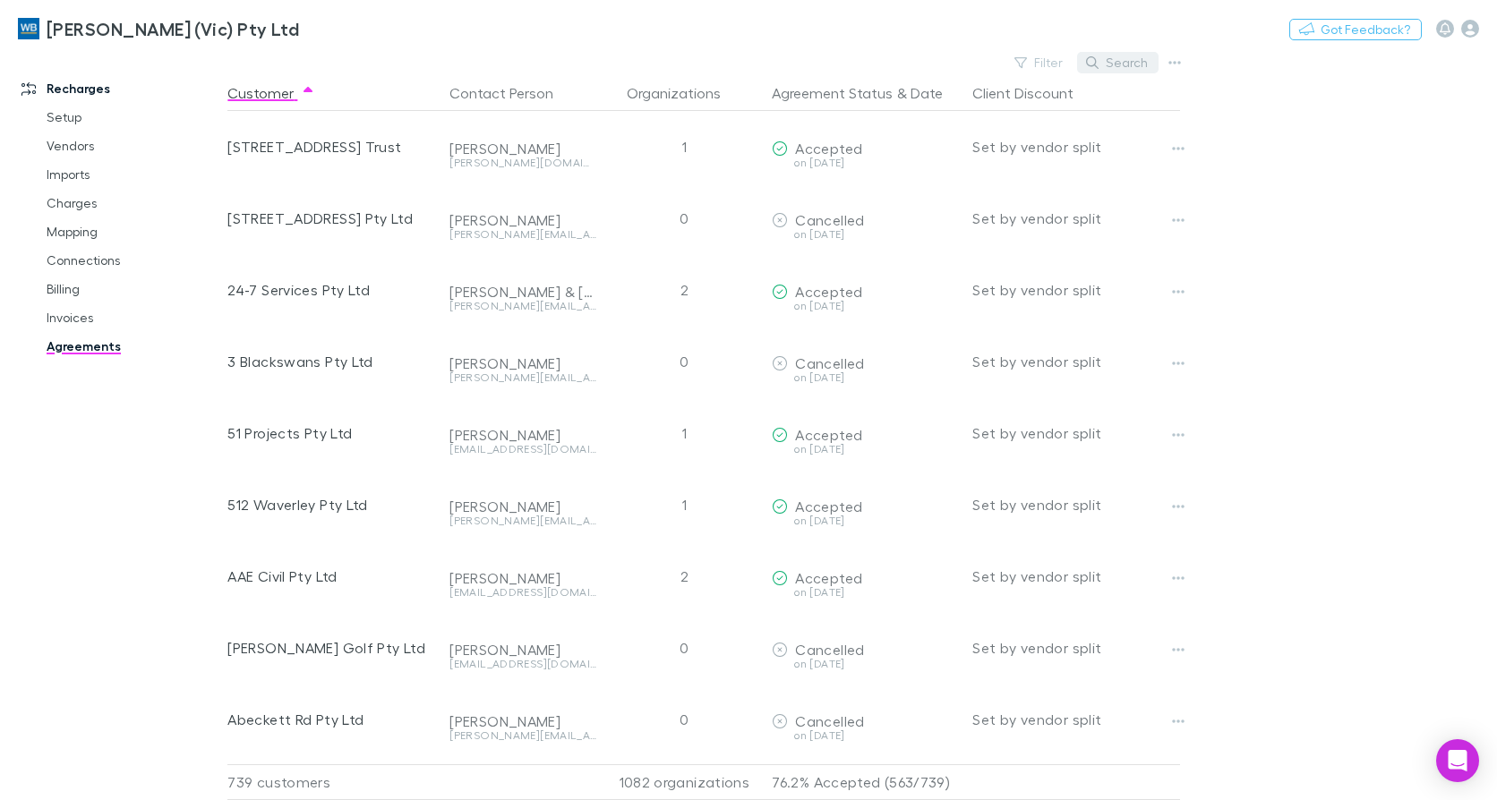
click at [1122, 60] on button "Search" at bounding box center [1117, 62] width 81 height 21
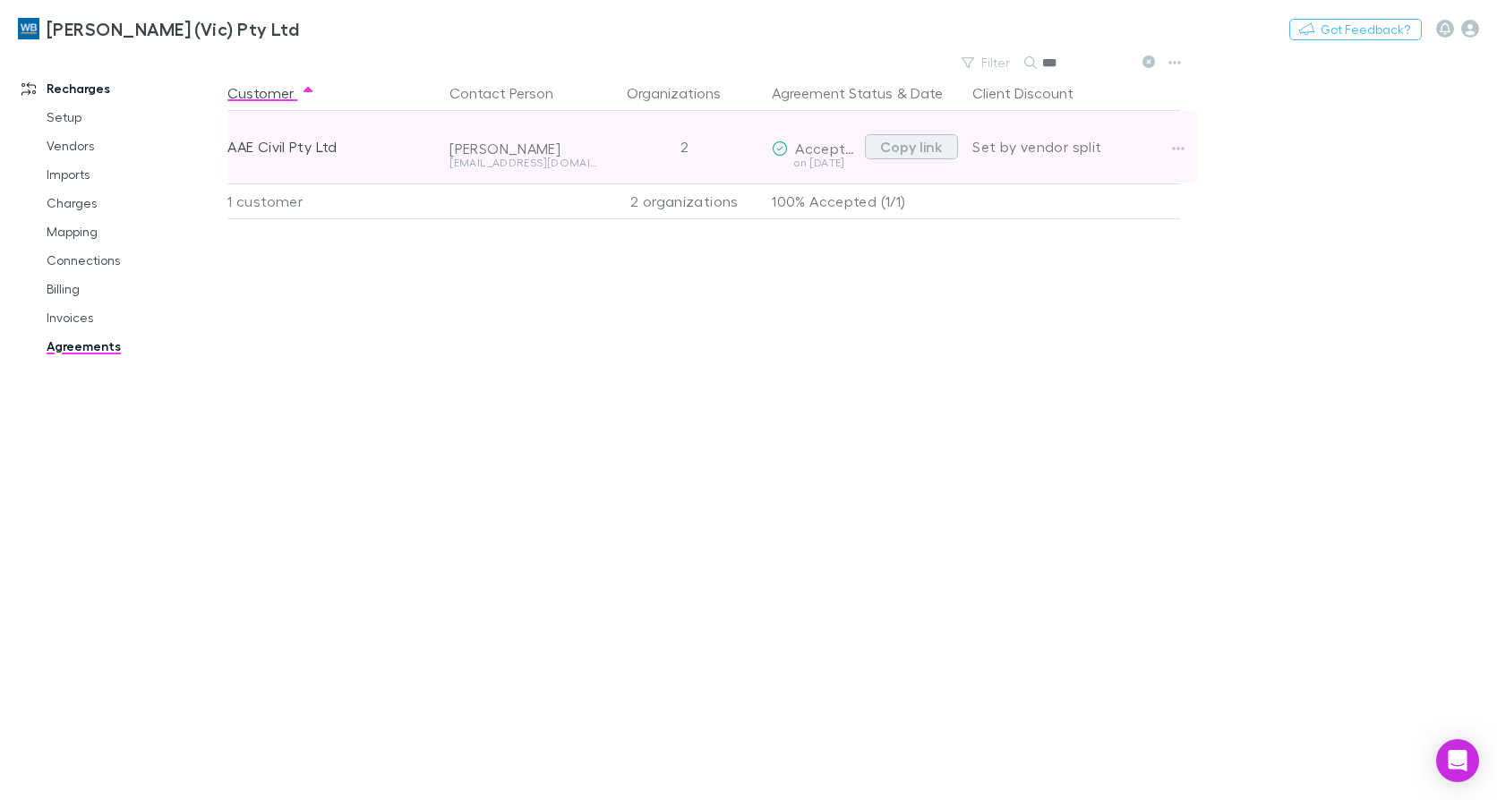
type input "***"
click at [884, 139] on button "Copy link" at bounding box center [911, 146] width 93 height 25
